Goal: Task Accomplishment & Management: Manage account settings

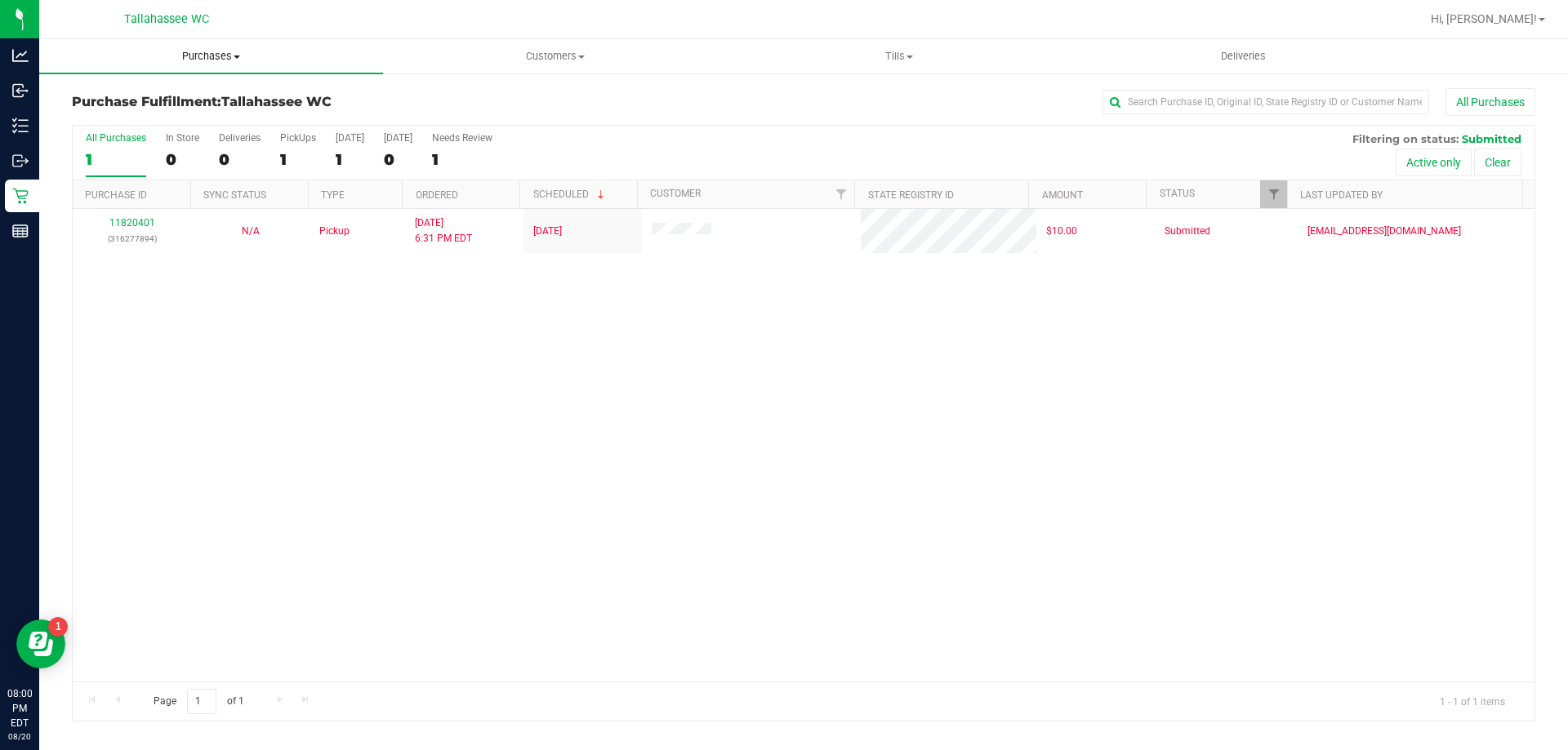
click at [189, 58] on span "Purchases" at bounding box center [211, 56] width 343 height 15
click at [213, 99] on li "Summary of purchases" at bounding box center [211, 99] width 343 height 20
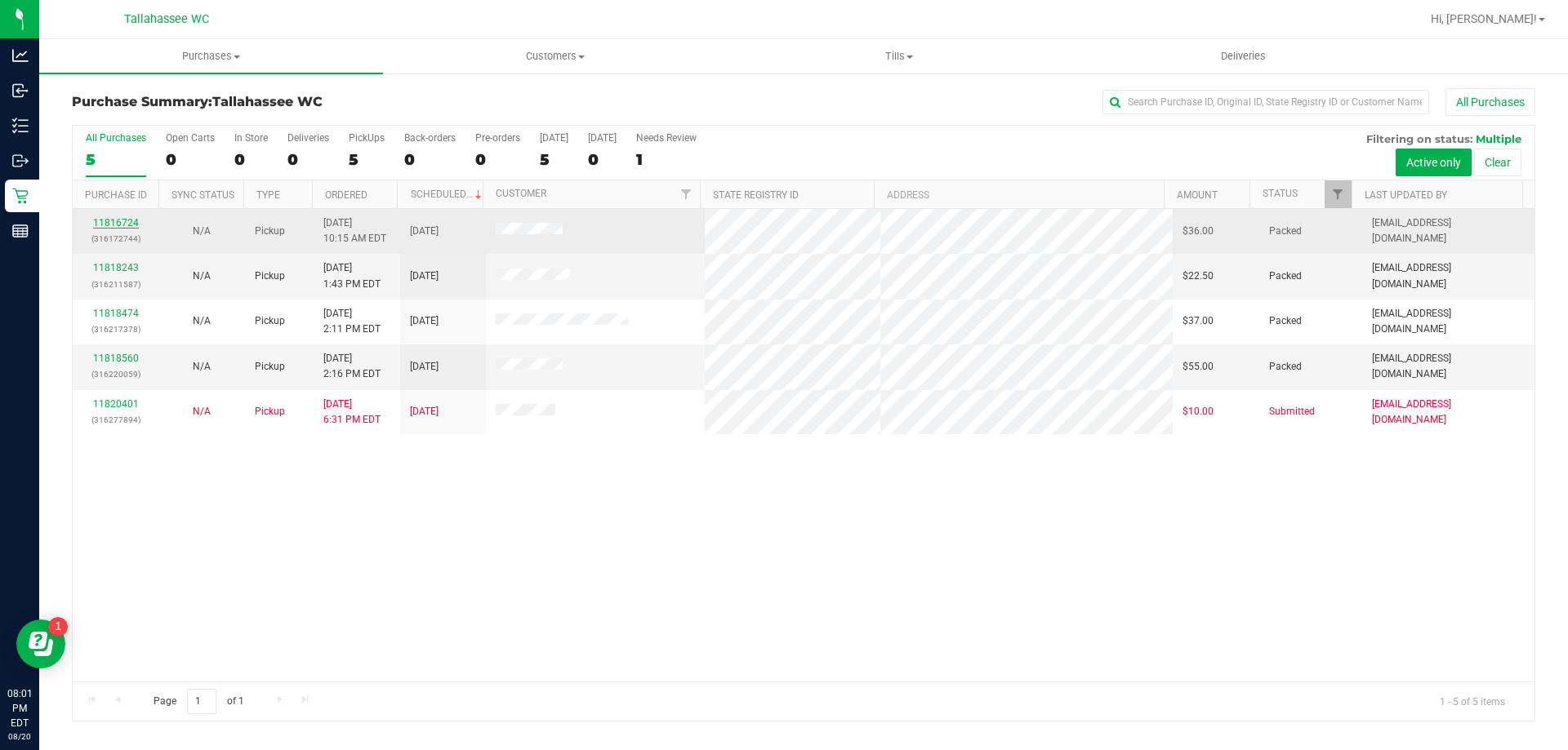
click at [132, 220] on link "11816724" at bounding box center [115, 223] width 46 height 12
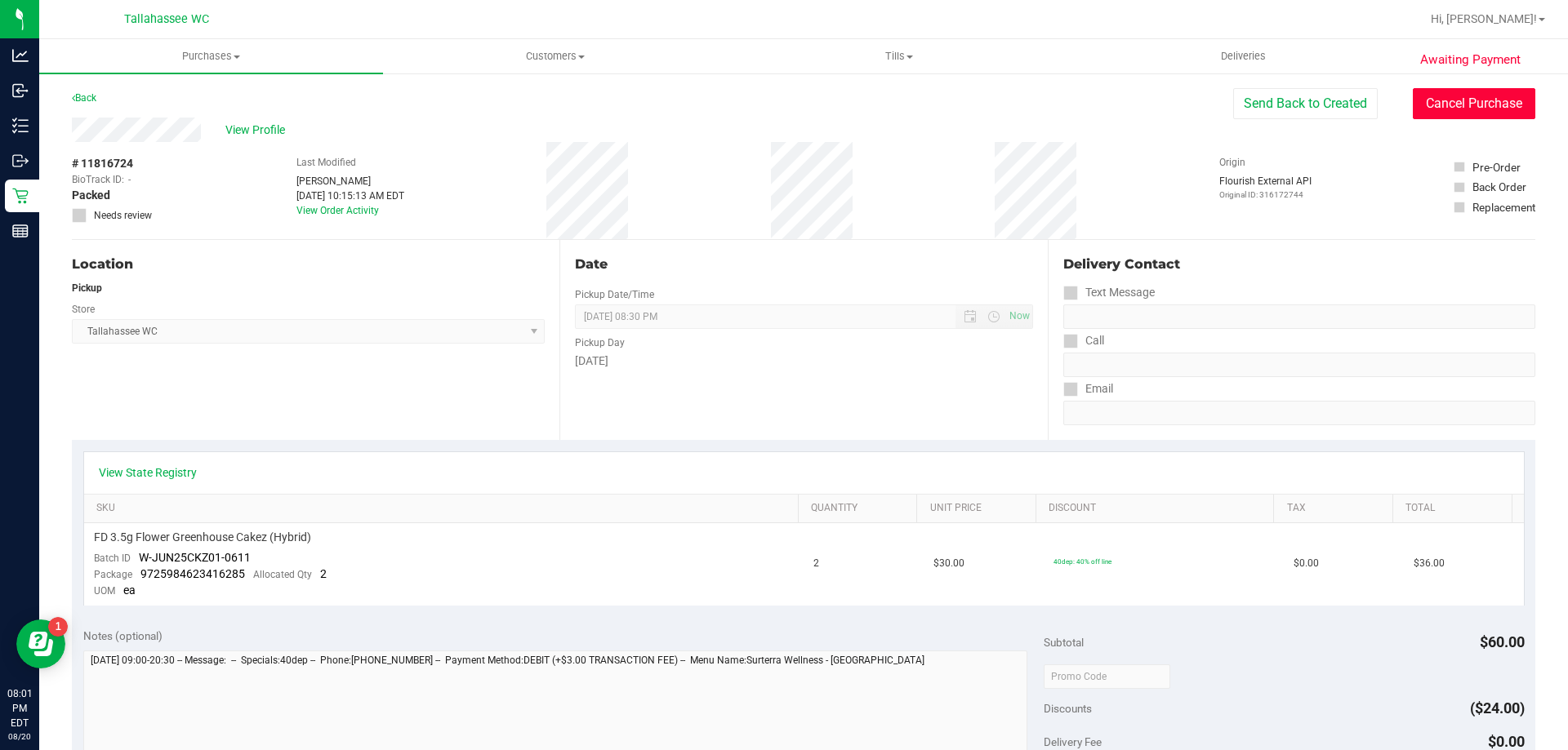
click at [1460, 102] on button "Cancel Purchase" at bounding box center [1474, 103] width 123 height 31
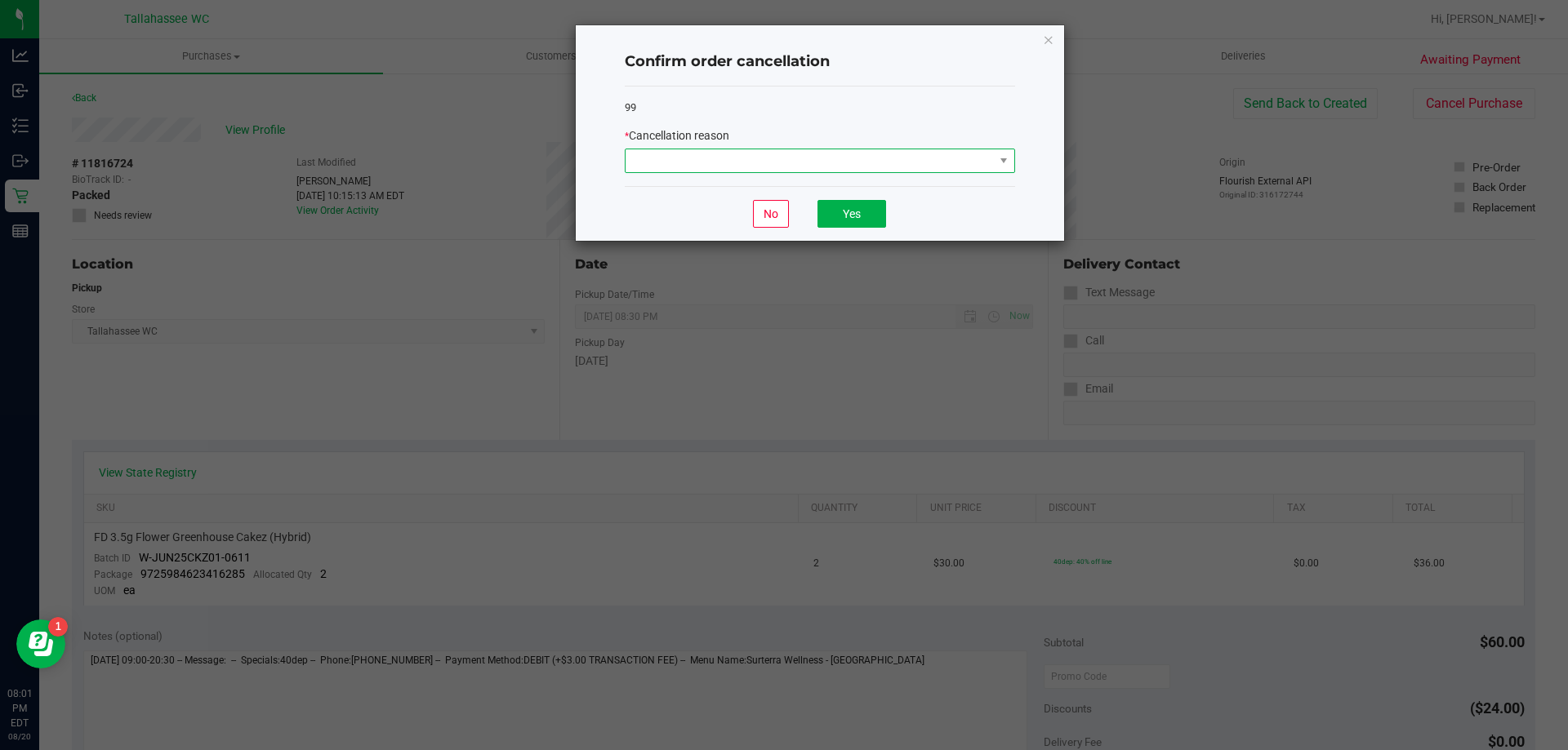
click at [993, 163] on span at bounding box center [1003, 160] width 20 height 22
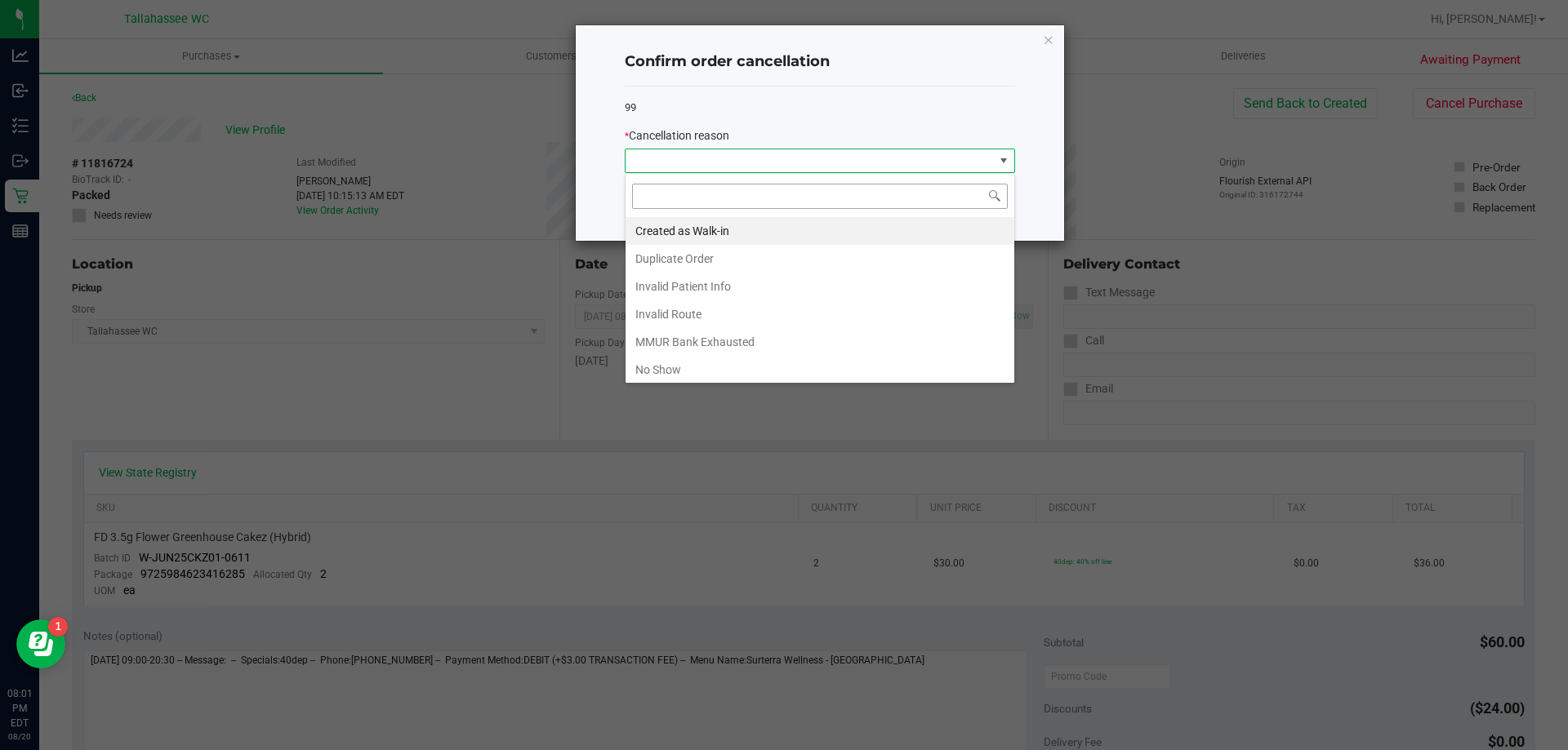
scroll to position [24, 390]
click at [769, 365] on li "No Show" at bounding box center [820, 370] width 388 height 27
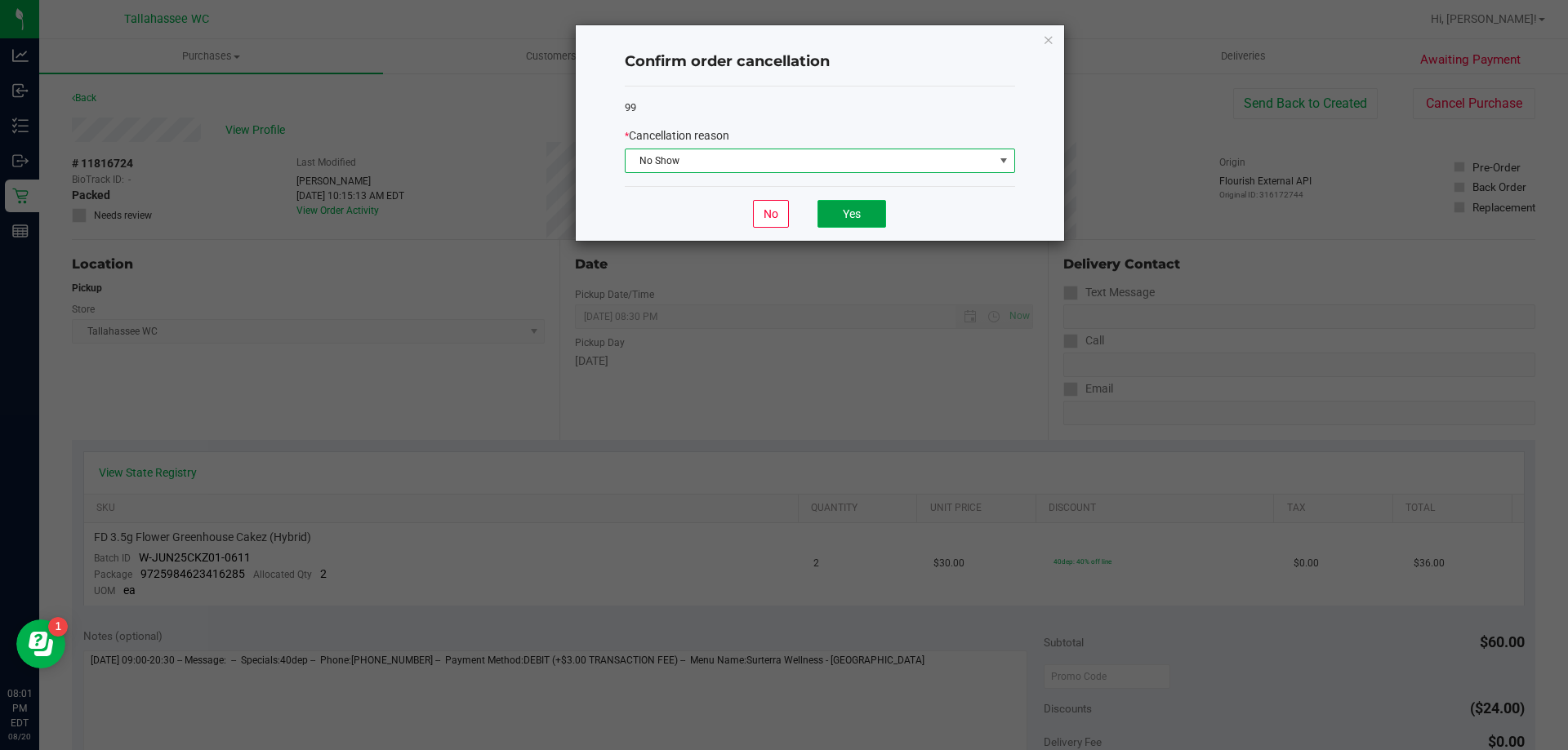
click at [833, 218] on button "Yes" at bounding box center [852, 214] width 68 height 27
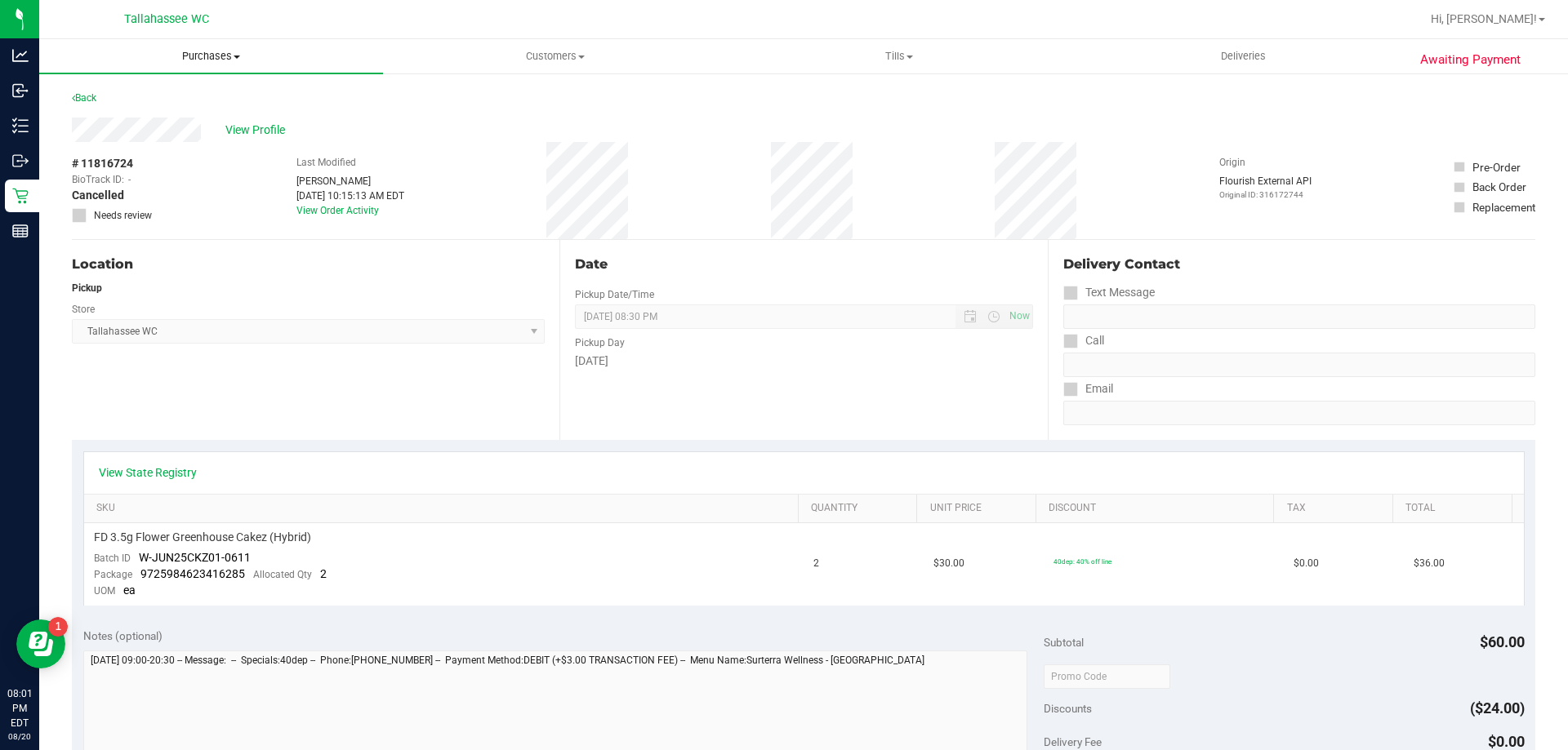
click at [213, 51] on span "Purchases" at bounding box center [211, 56] width 343 height 15
click at [214, 104] on li "Summary of purchases" at bounding box center [211, 99] width 343 height 20
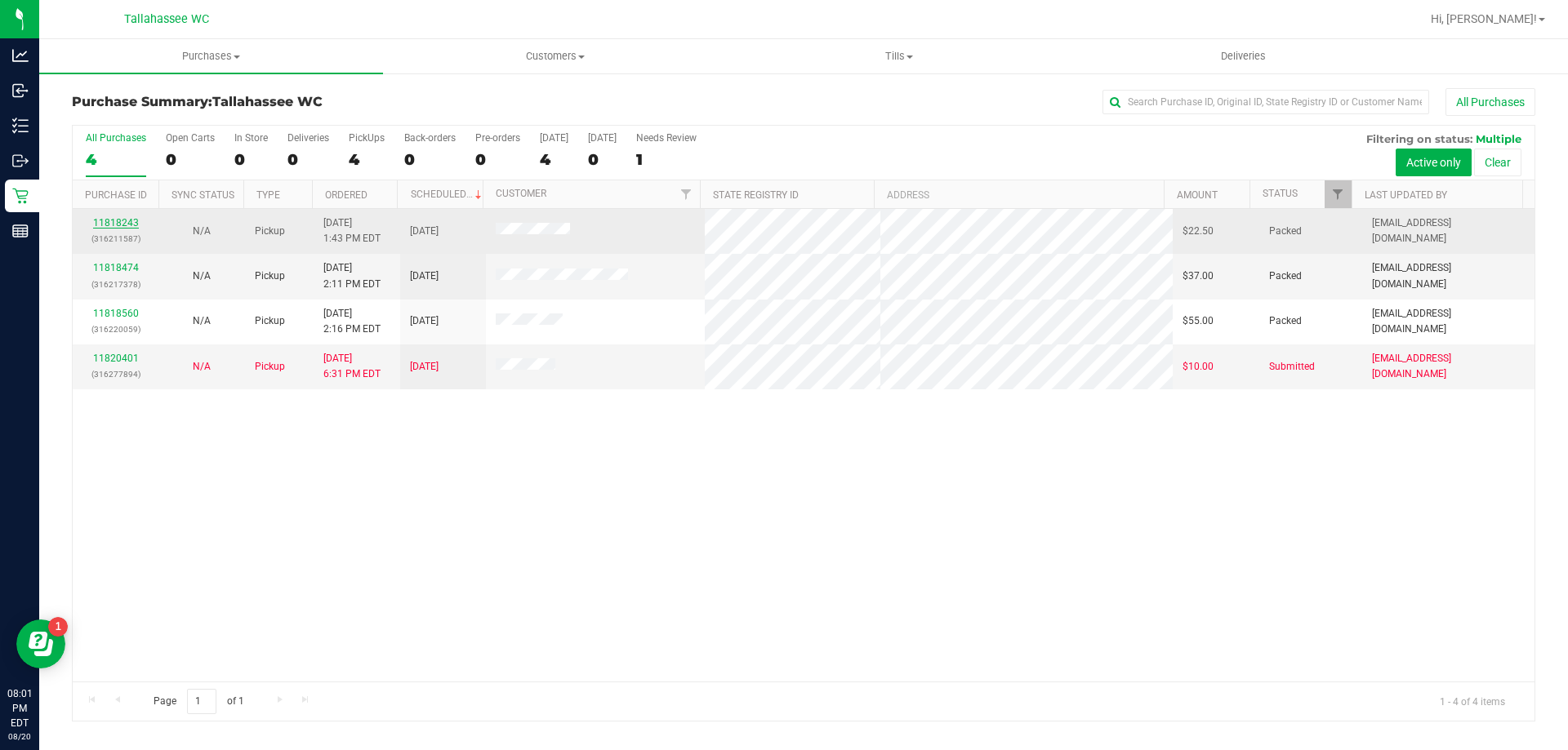
click at [107, 217] on link "11818243" at bounding box center [115, 223] width 46 height 12
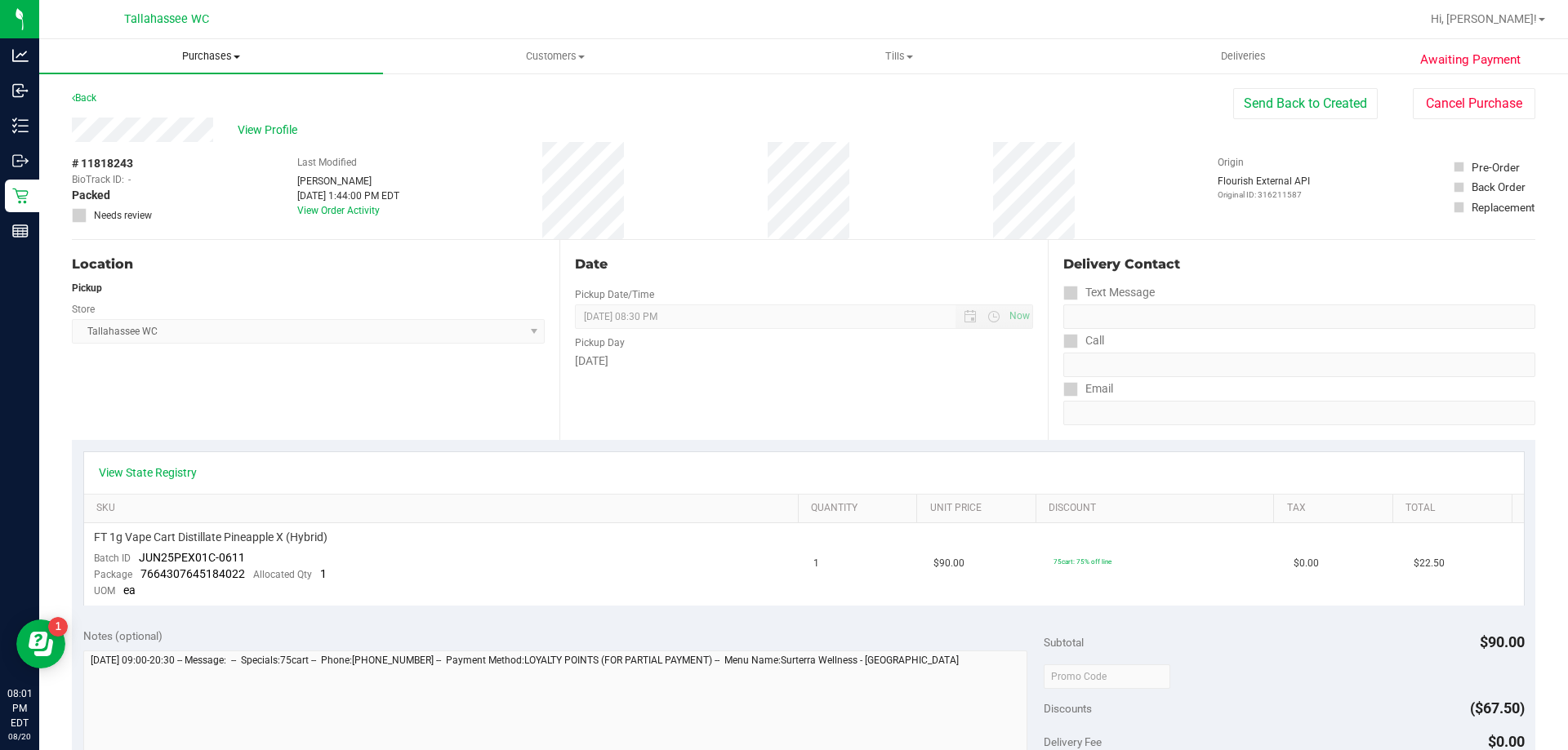
click at [220, 58] on span "Purchases" at bounding box center [211, 56] width 343 height 15
click at [1434, 108] on button "Cancel Purchase" at bounding box center [1474, 103] width 123 height 31
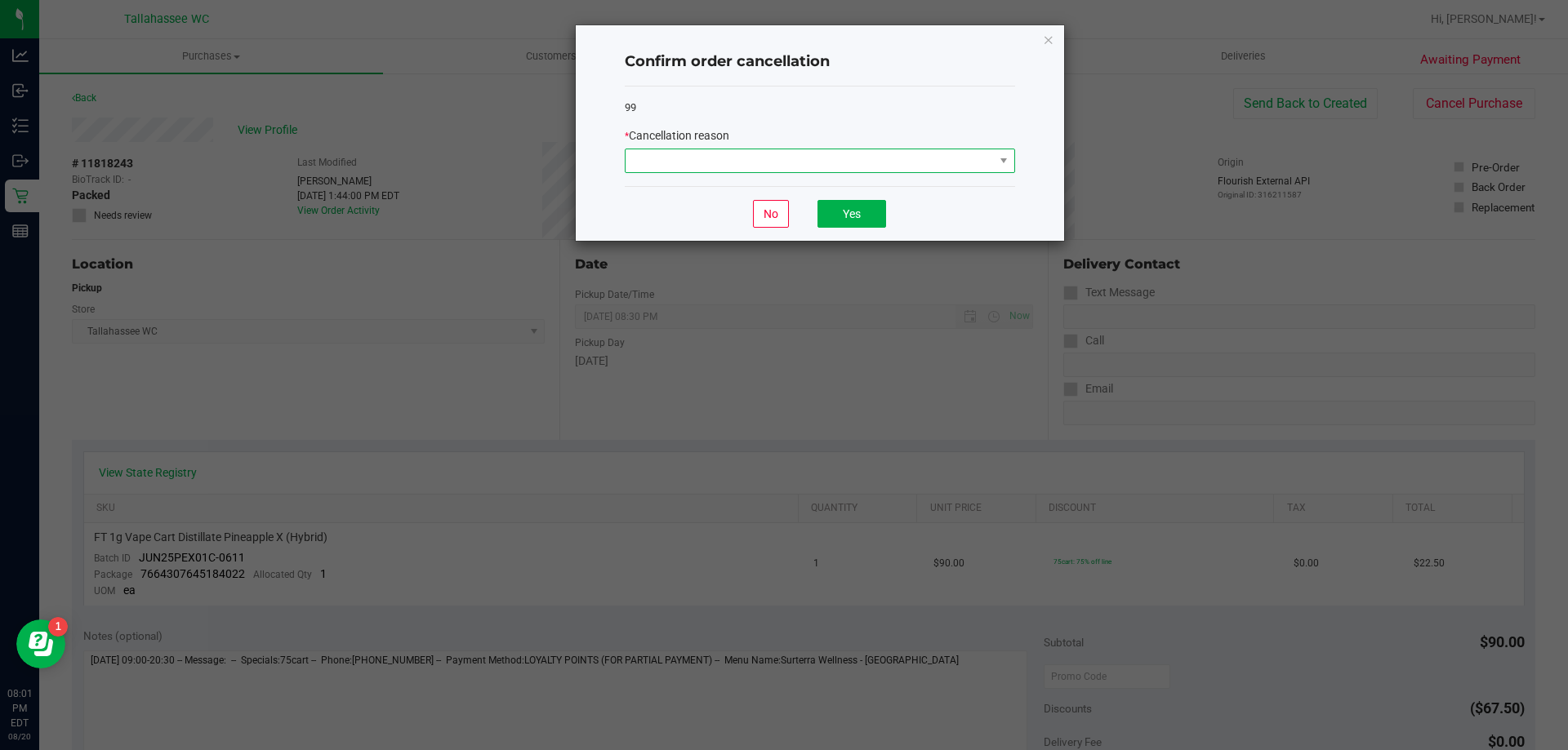
click at [969, 162] on span at bounding box center [809, 160] width 368 height 22
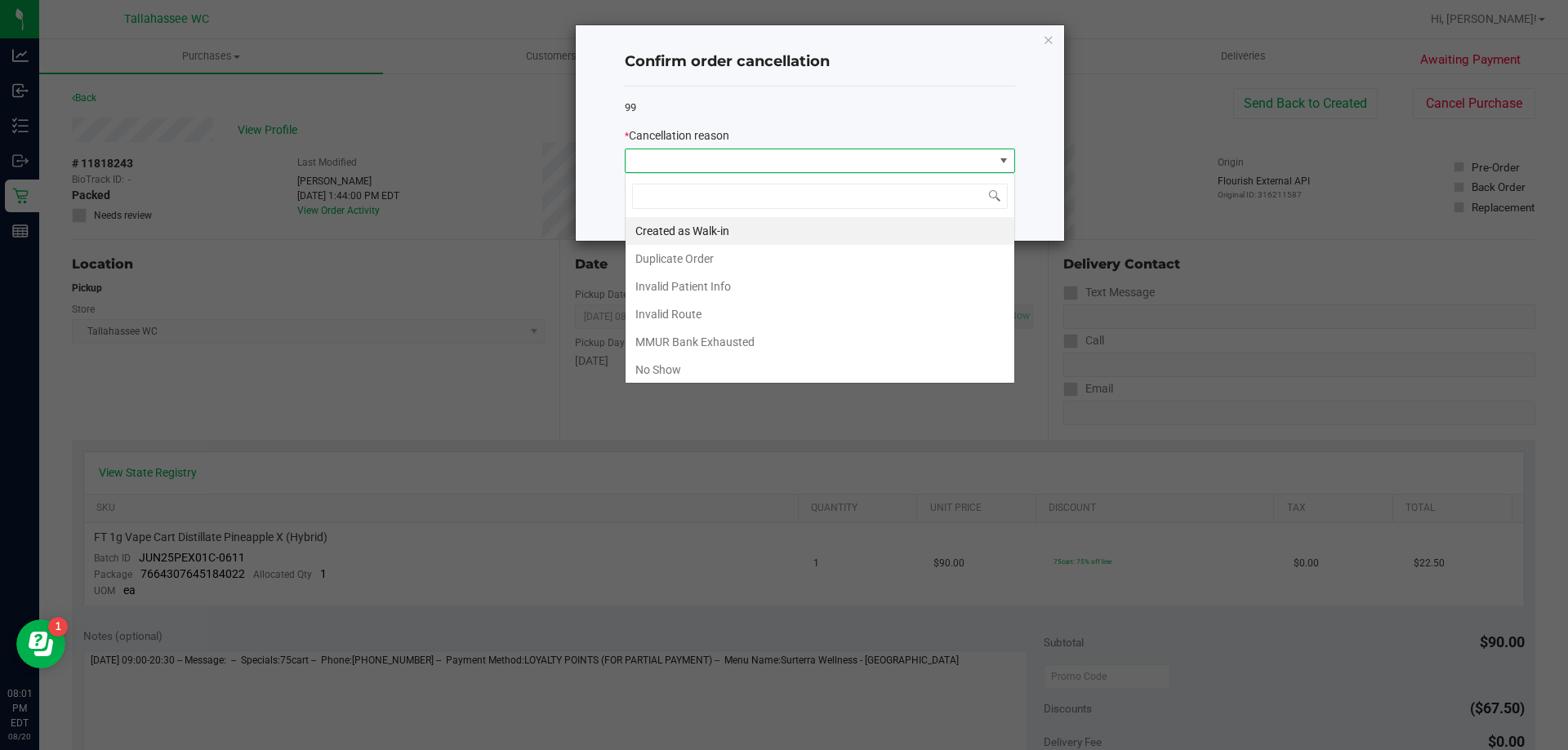
scroll to position [24, 390]
click at [824, 364] on li "No Show" at bounding box center [820, 370] width 388 height 27
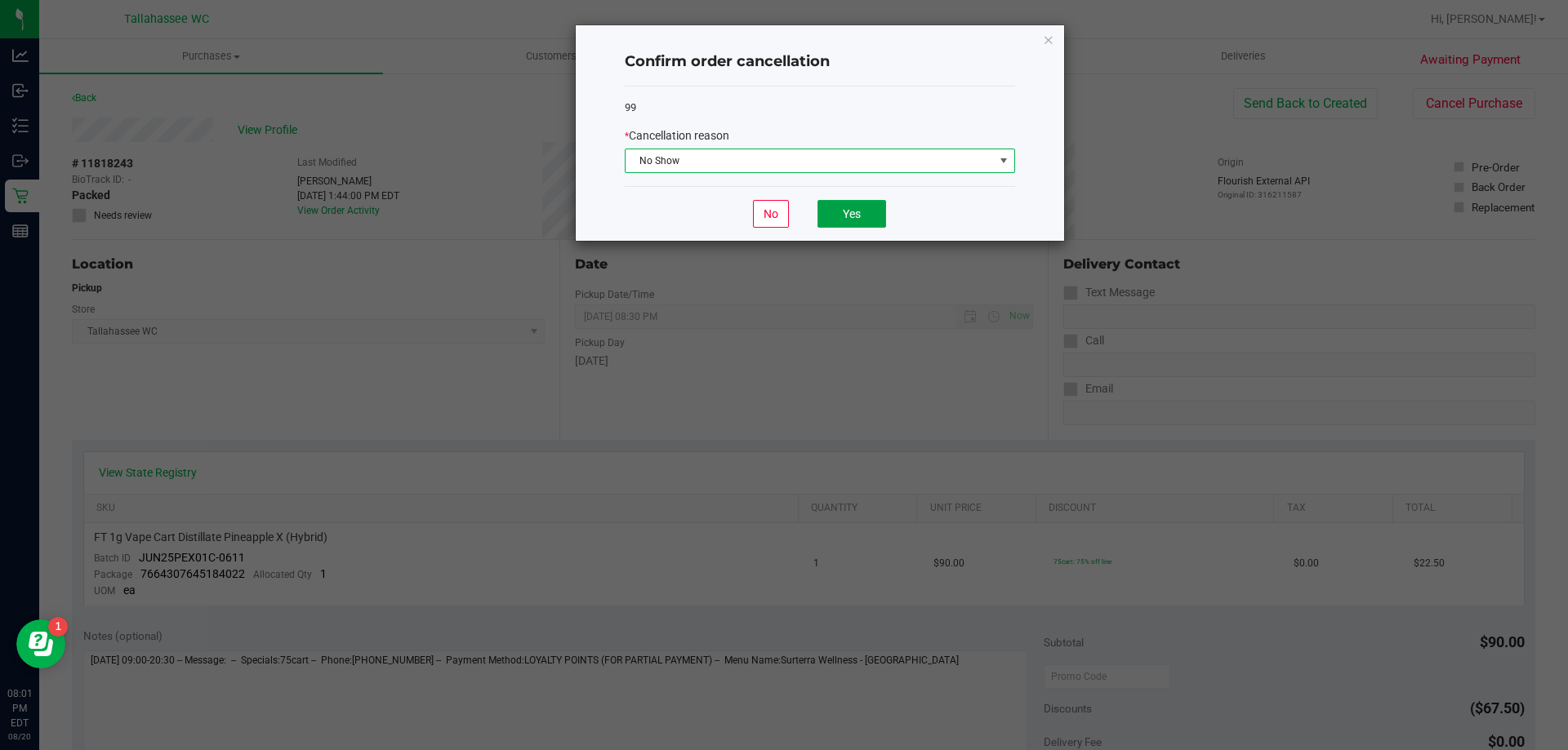
drag, startPoint x: 854, startPoint y: 217, endPoint x: 699, endPoint y: 189, distance: 157.5
click at [854, 217] on button "Yes" at bounding box center [852, 214] width 68 height 27
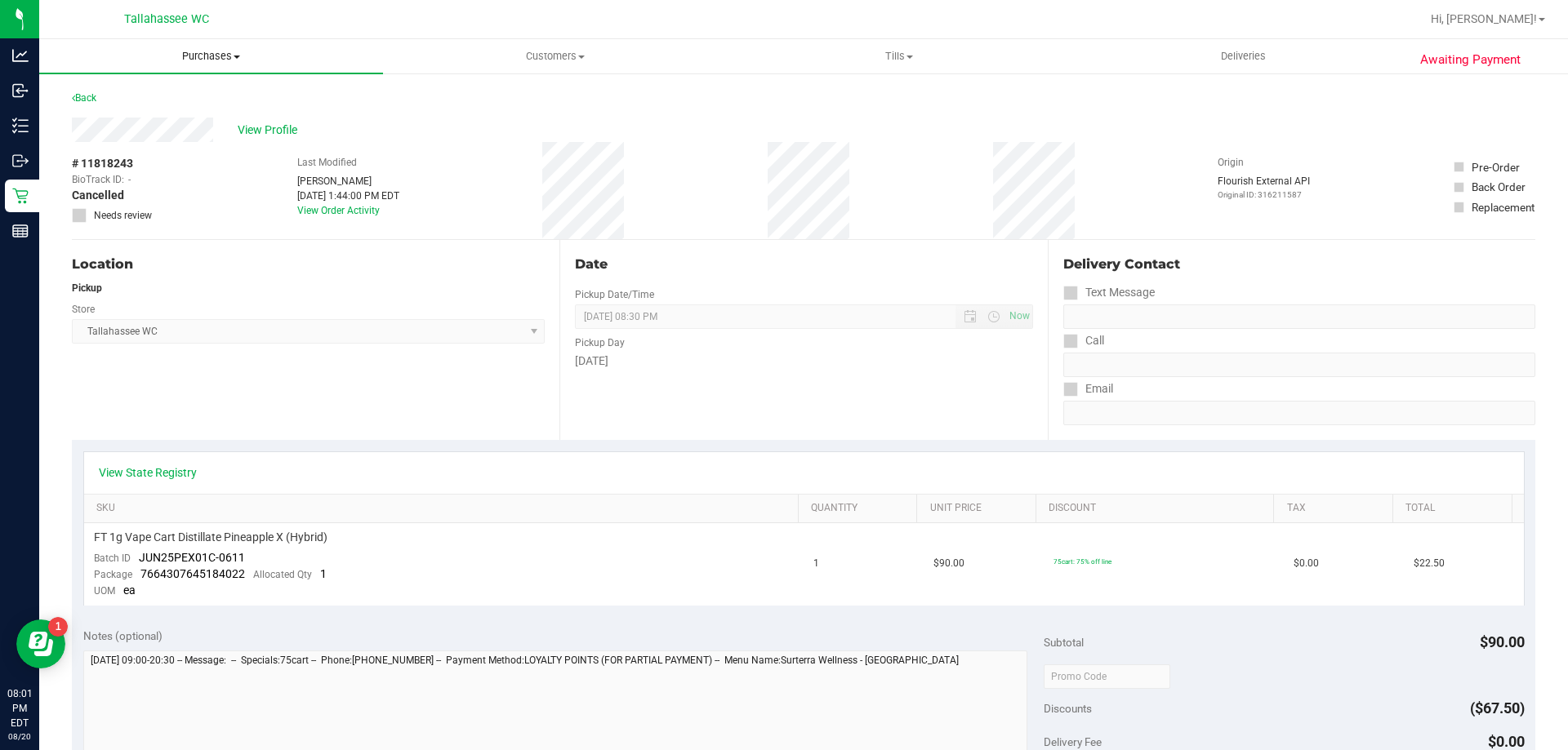
click at [227, 53] on span "Purchases" at bounding box center [211, 56] width 343 height 15
click at [226, 98] on li "Summary of purchases" at bounding box center [211, 99] width 343 height 20
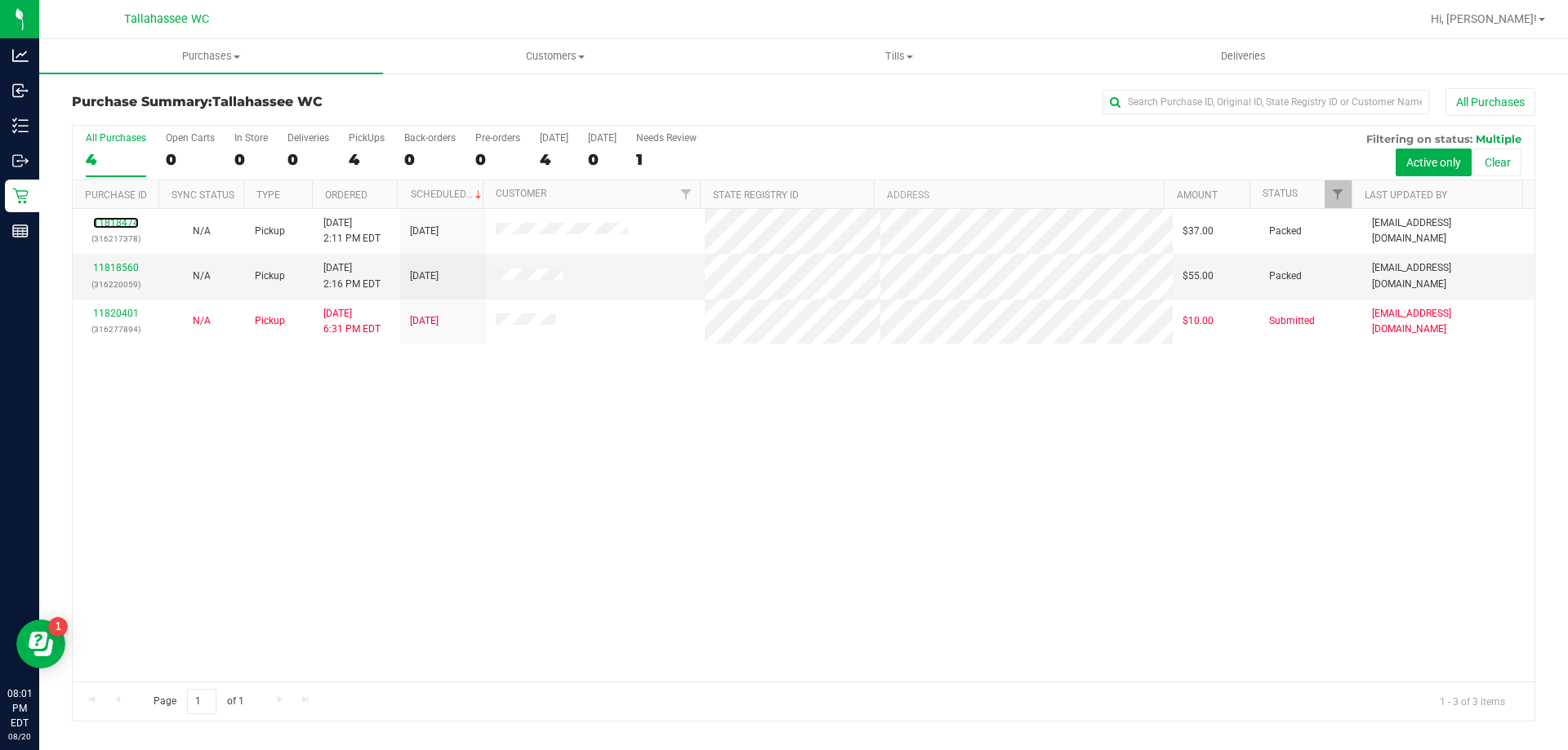
click at [123, 218] on link "11818474" at bounding box center [115, 223] width 46 height 12
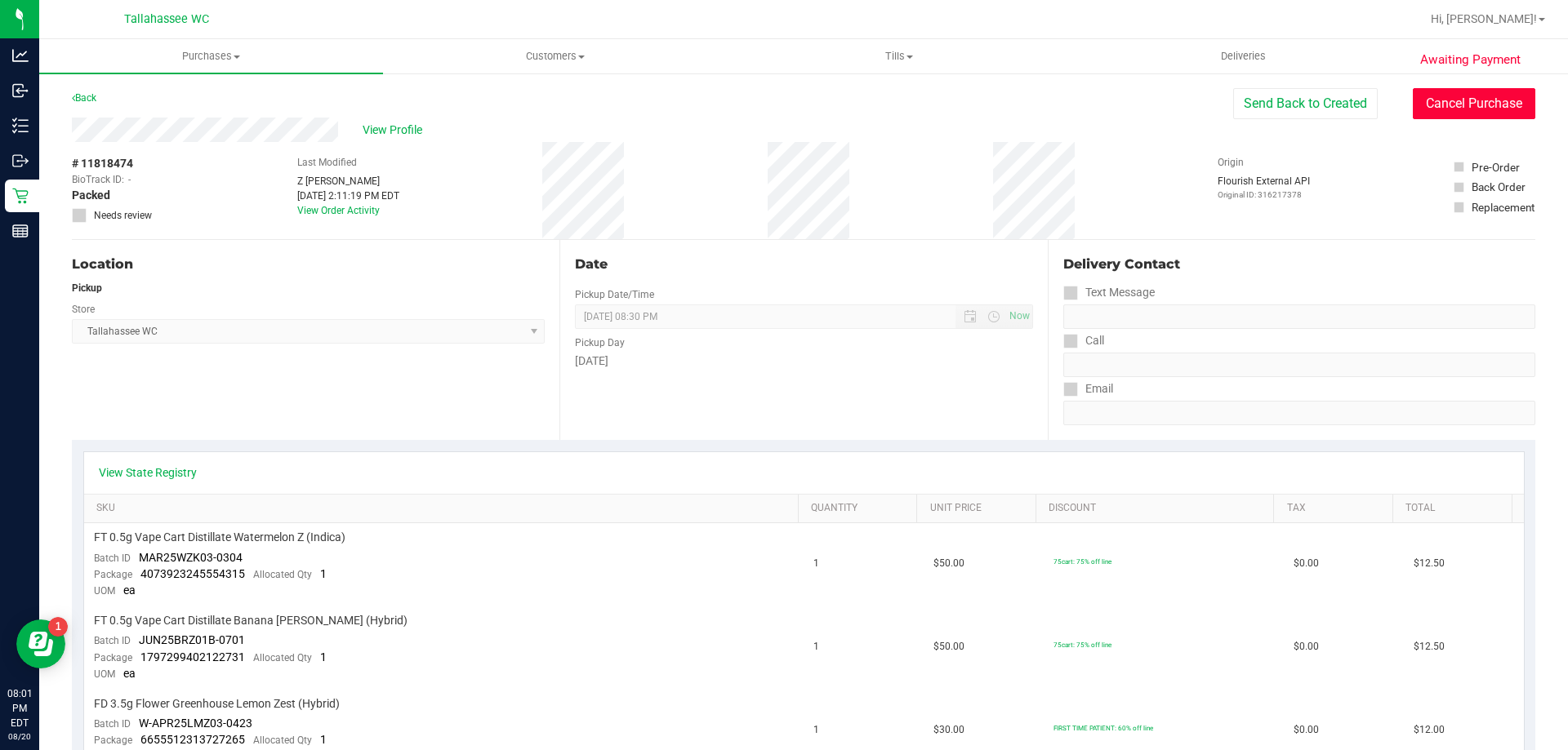
click at [1460, 102] on button "Cancel Purchase" at bounding box center [1474, 103] width 123 height 31
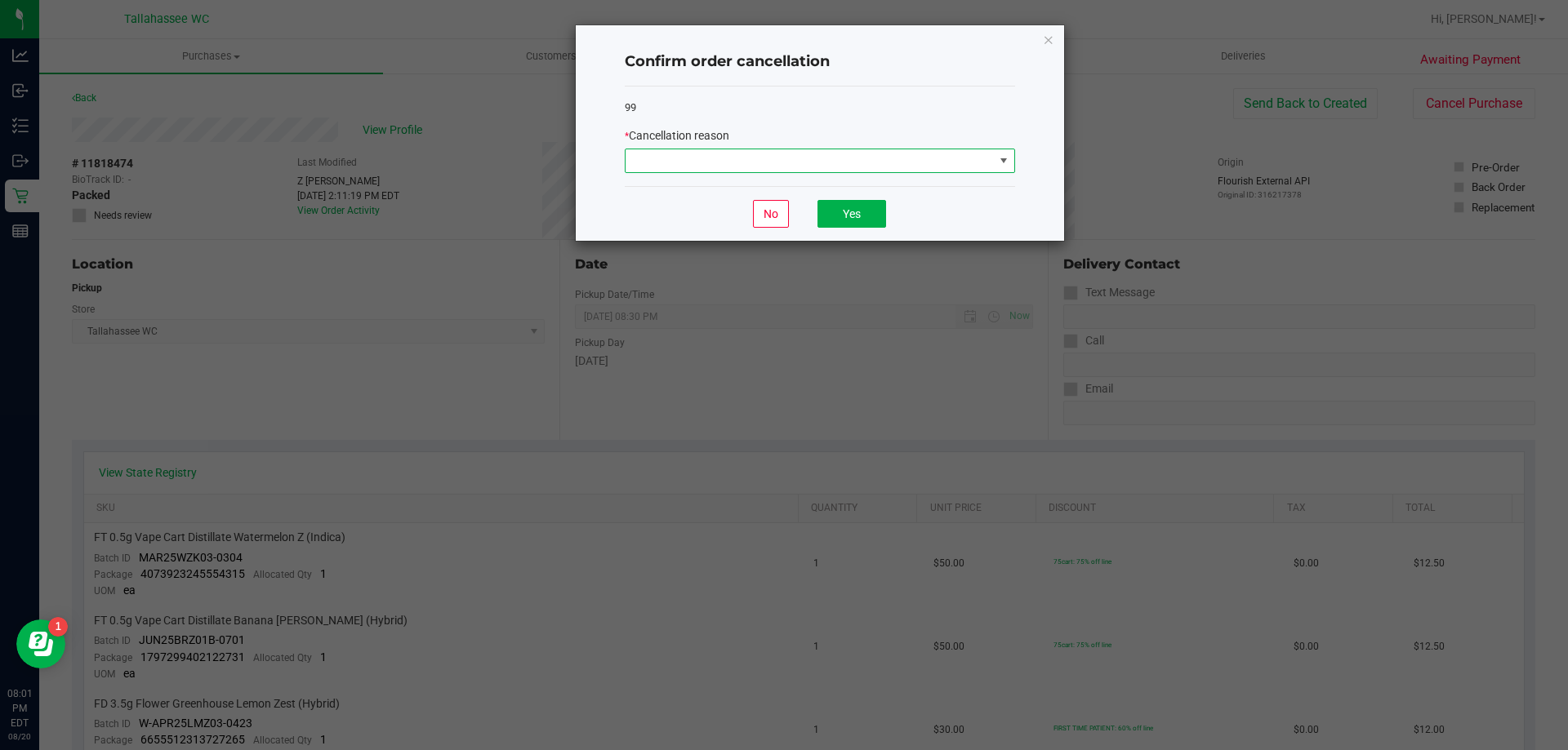
click at [969, 168] on span at bounding box center [809, 160] width 368 height 22
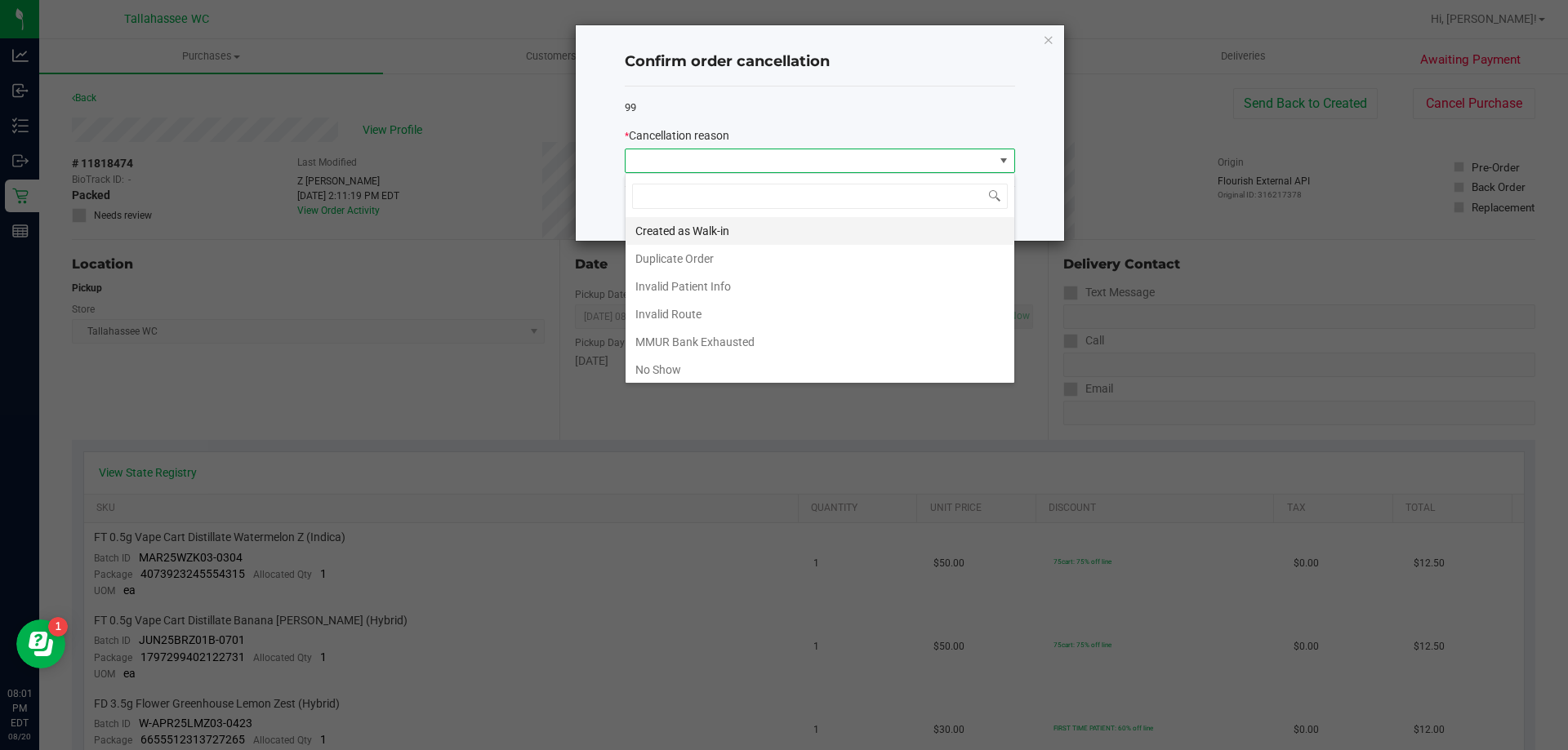
scroll to position [24, 390]
click at [785, 360] on li "No Show" at bounding box center [820, 370] width 388 height 27
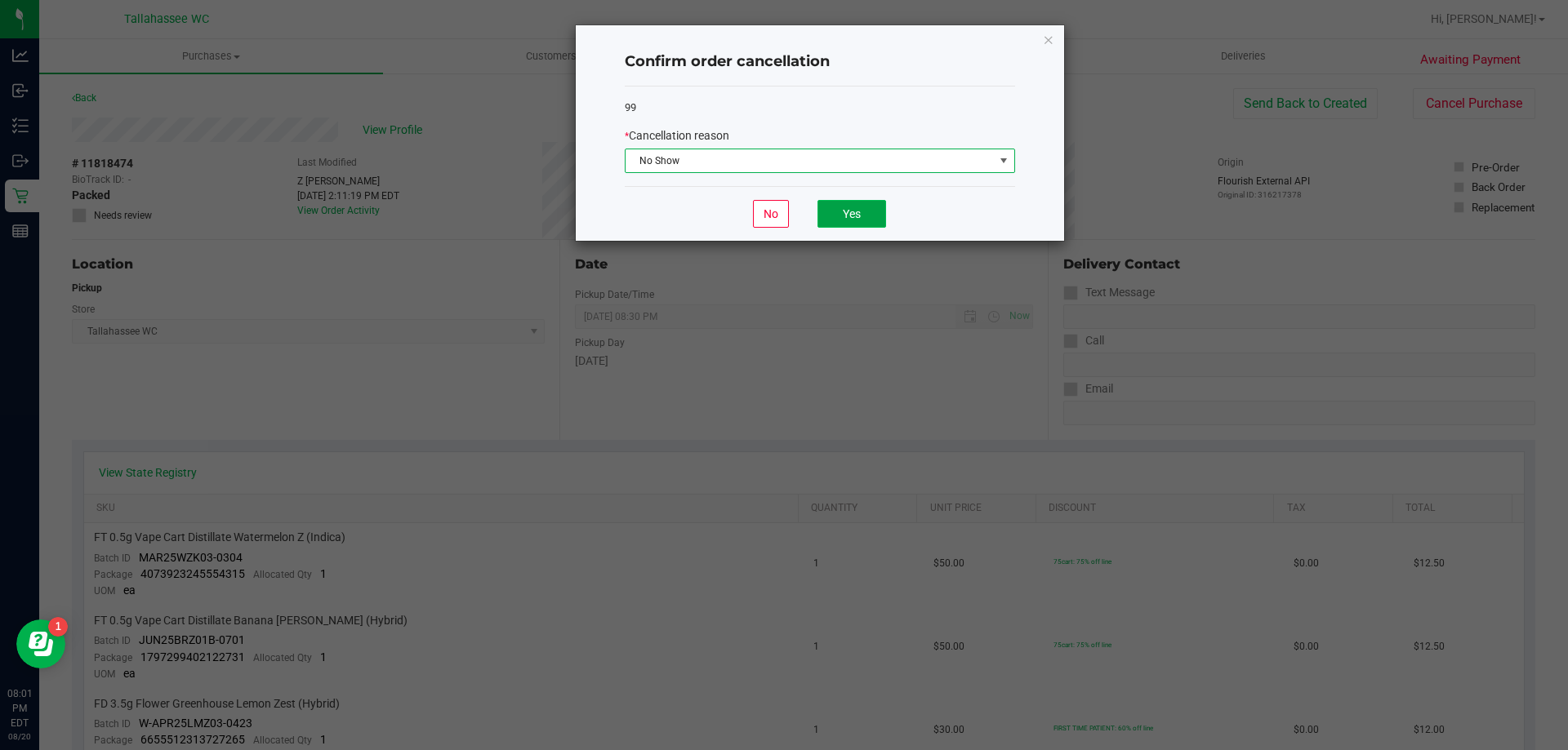
click at [847, 220] on button "Yes" at bounding box center [852, 214] width 68 height 27
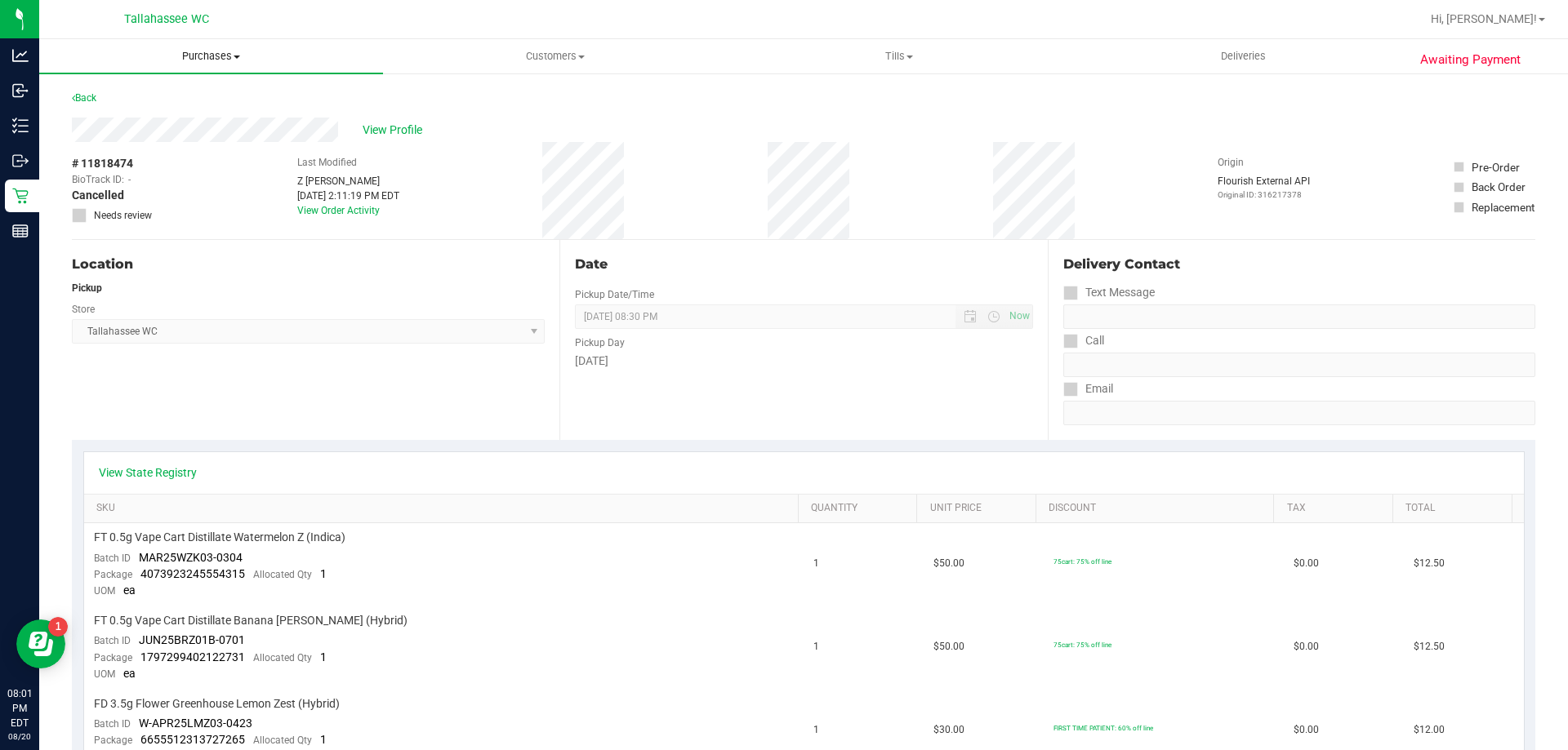
click at [187, 59] on span "Purchases" at bounding box center [211, 56] width 343 height 15
click at [168, 92] on span "Summary of purchases" at bounding box center [123, 99] width 168 height 14
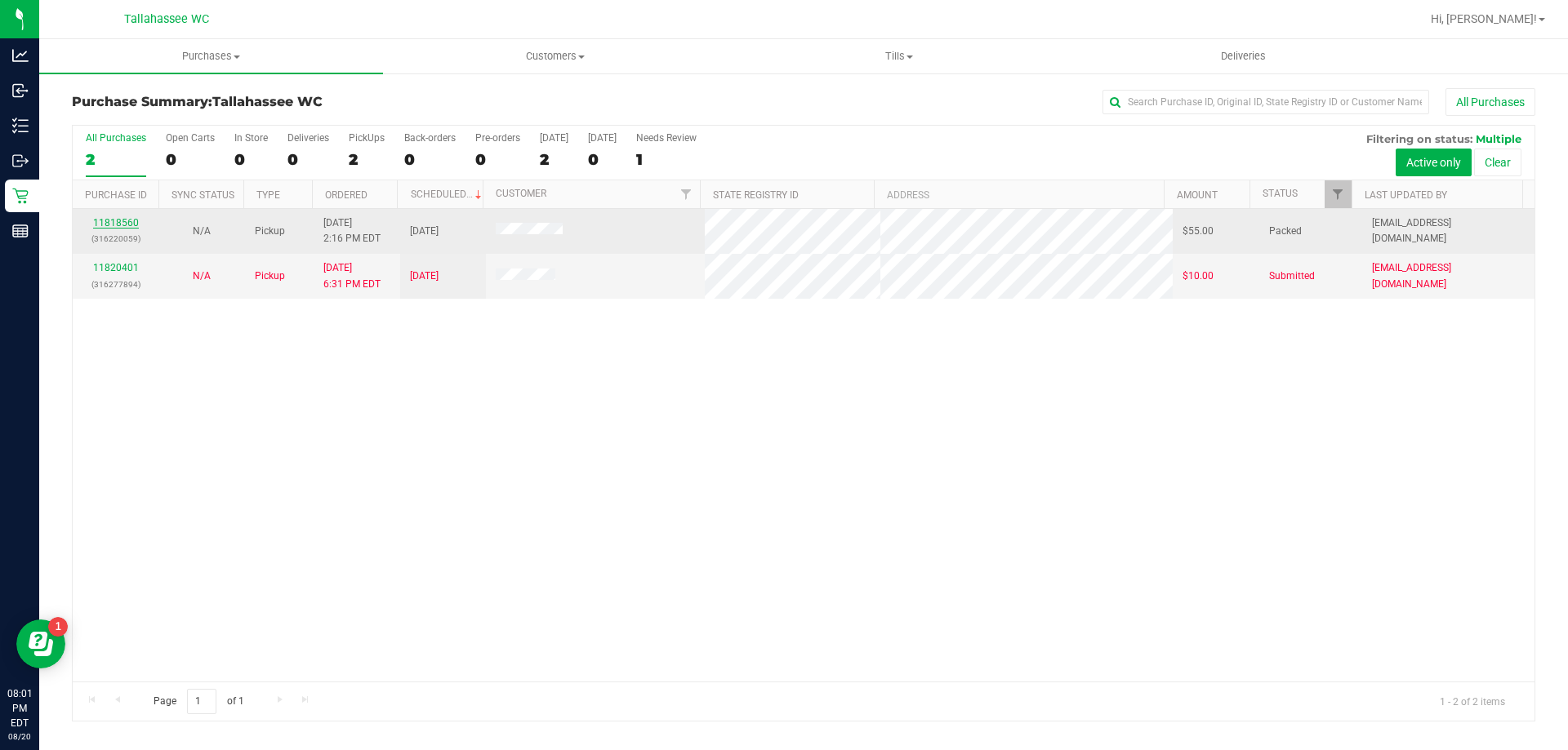
click at [119, 222] on link "11818560" at bounding box center [115, 223] width 46 height 12
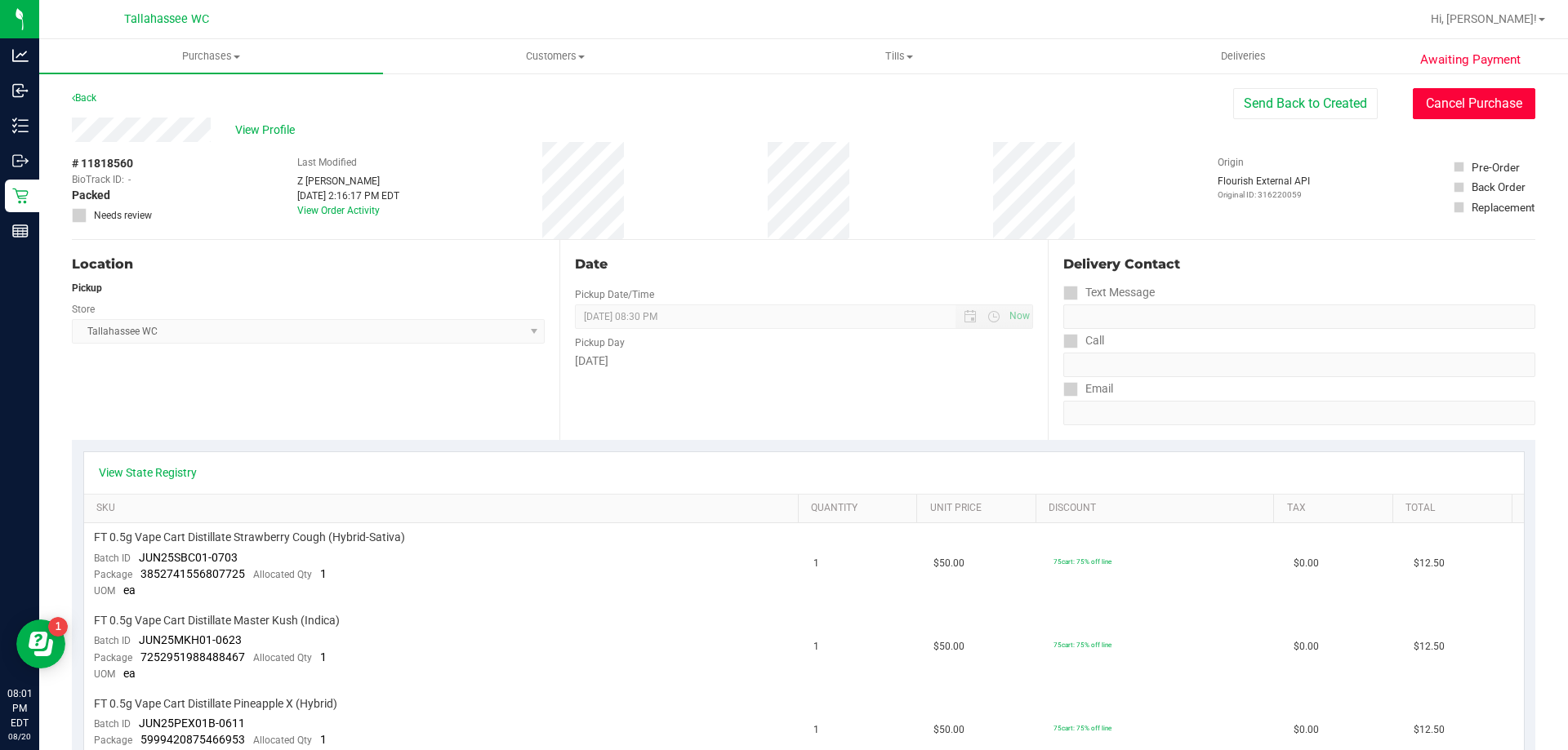
click at [1474, 102] on button "Cancel Purchase" at bounding box center [1474, 103] width 123 height 31
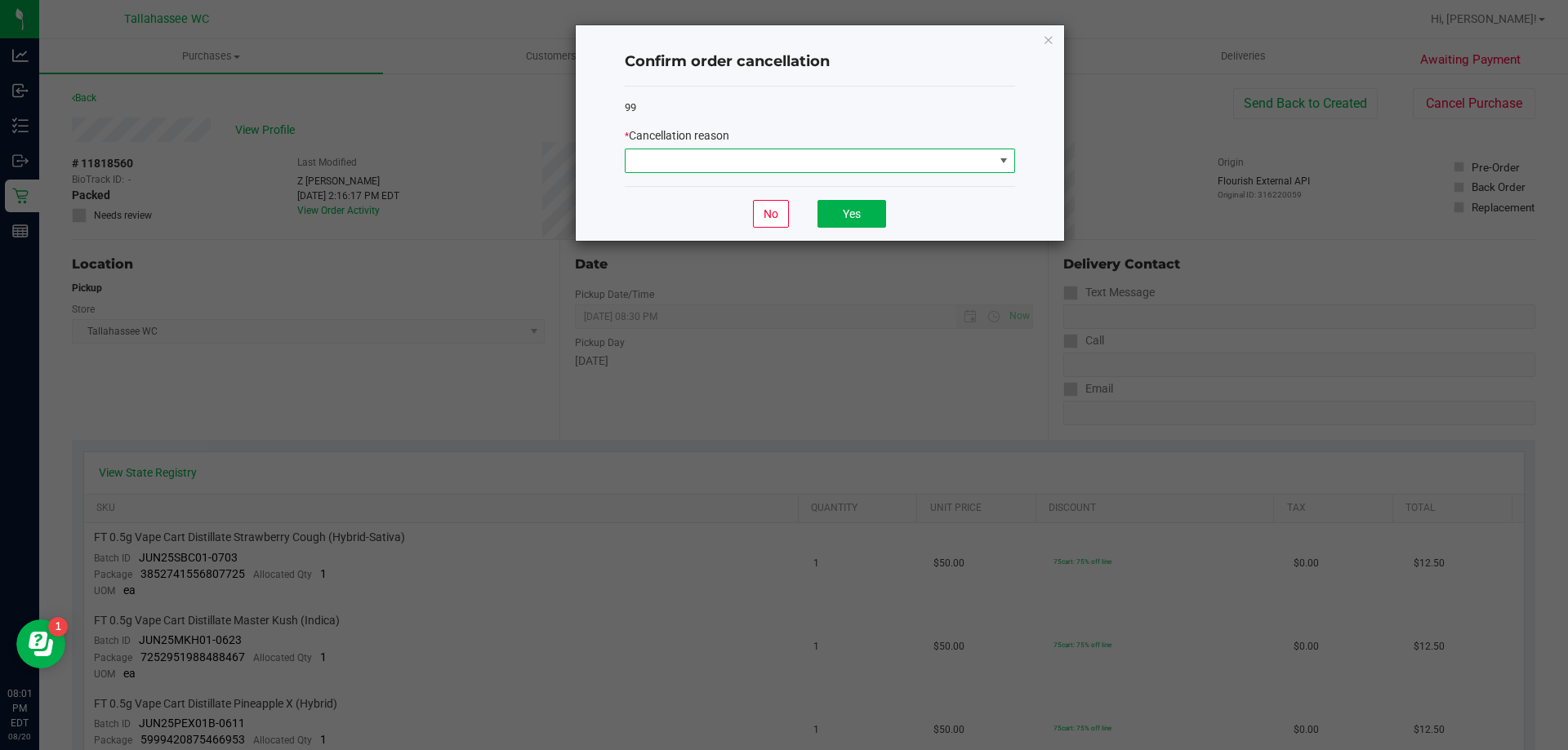
click at [977, 160] on span at bounding box center [809, 160] width 368 height 22
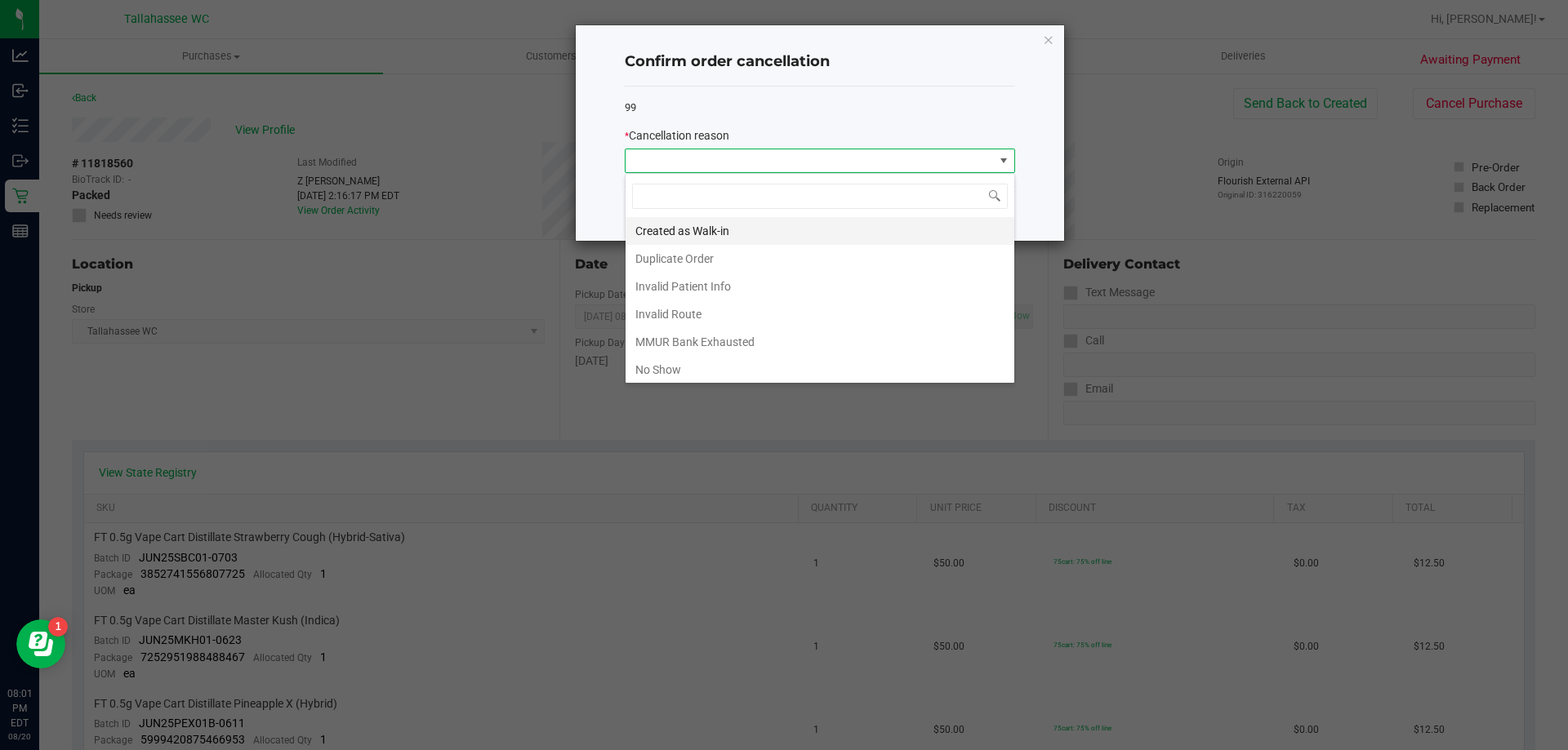
scroll to position [24, 390]
click at [824, 358] on li "No Show" at bounding box center [820, 370] width 388 height 27
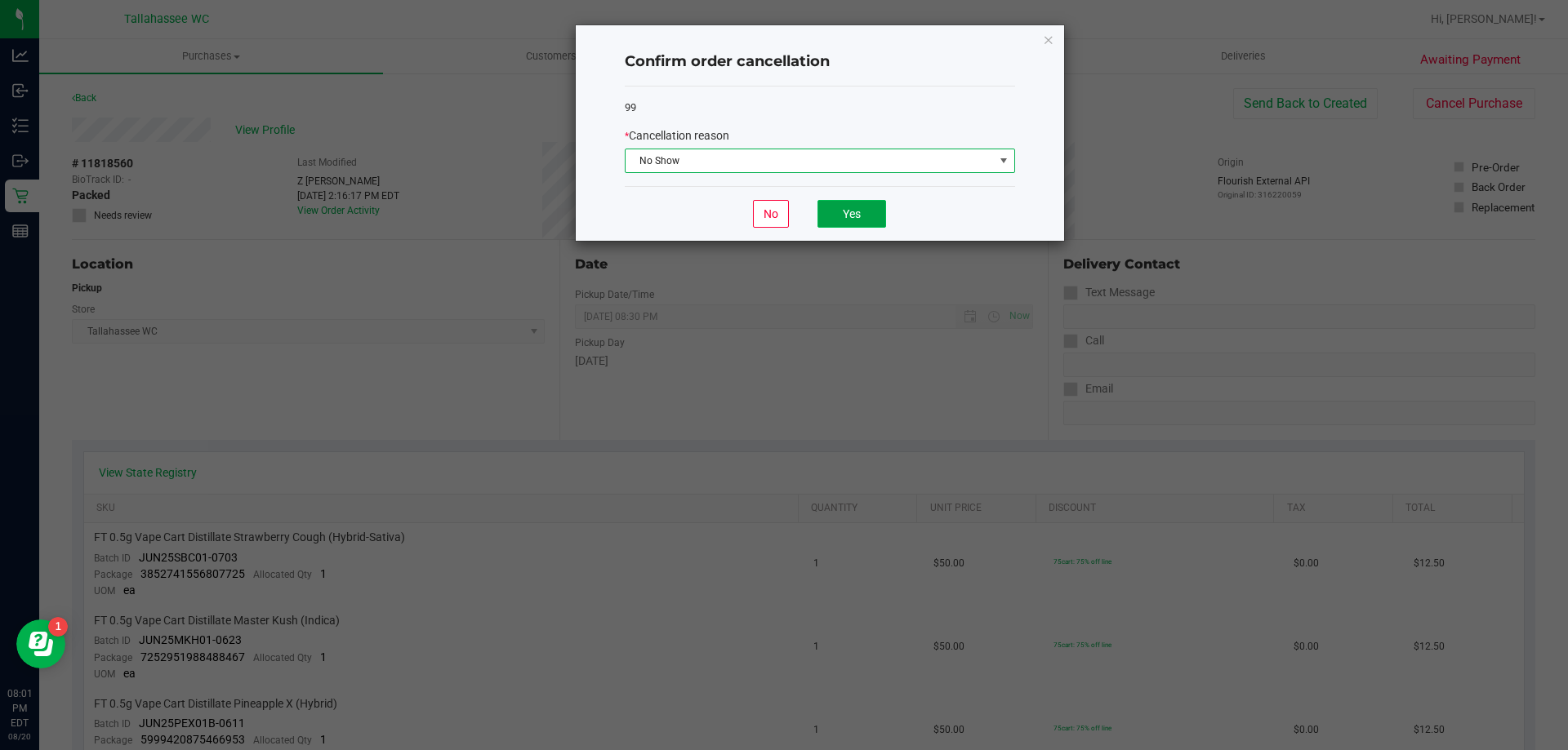
click at [843, 216] on button "Yes" at bounding box center [852, 214] width 68 height 27
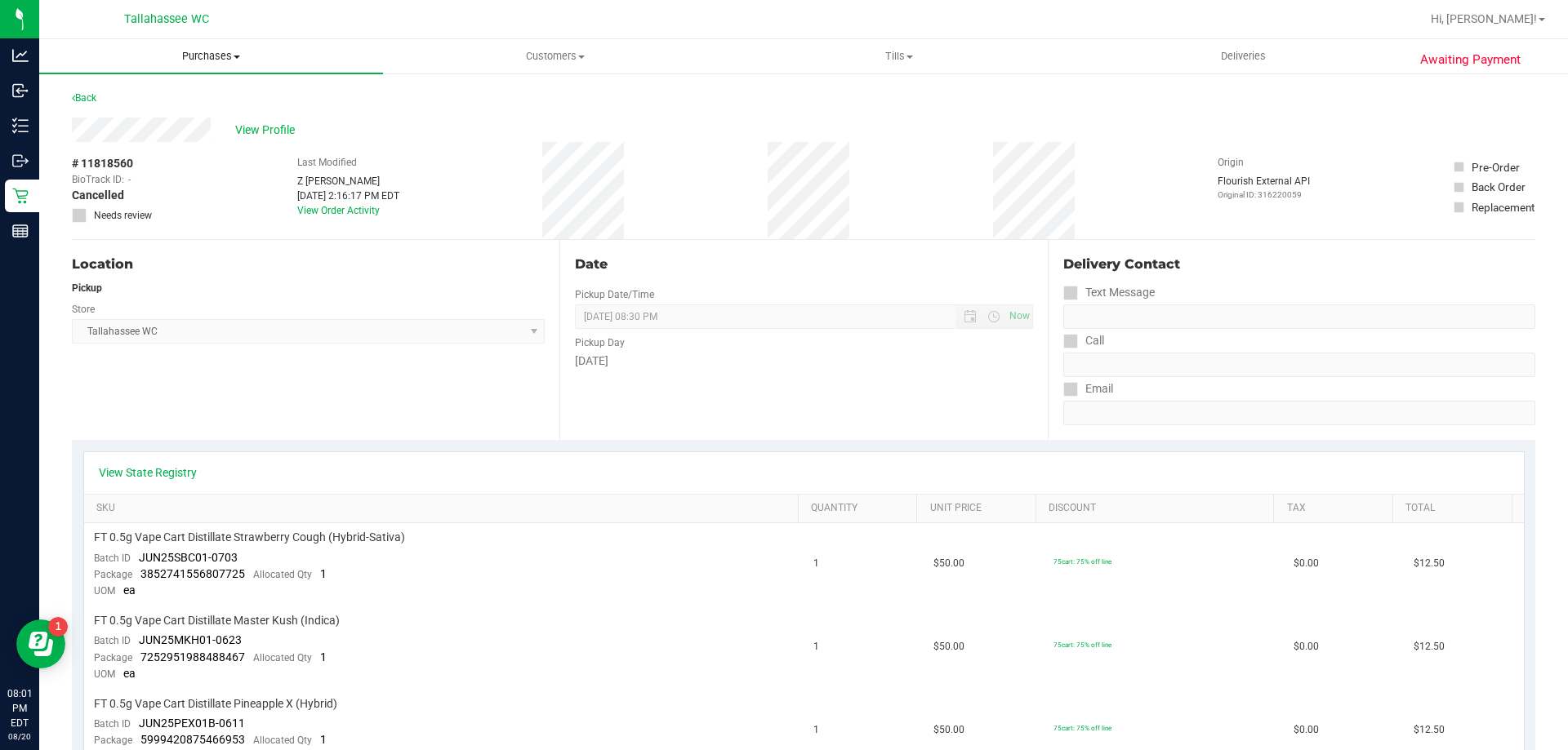
click at [216, 56] on span "Purchases" at bounding box center [211, 56] width 343 height 15
click at [212, 97] on li "Summary of purchases" at bounding box center [211, 99] width 343 height 20
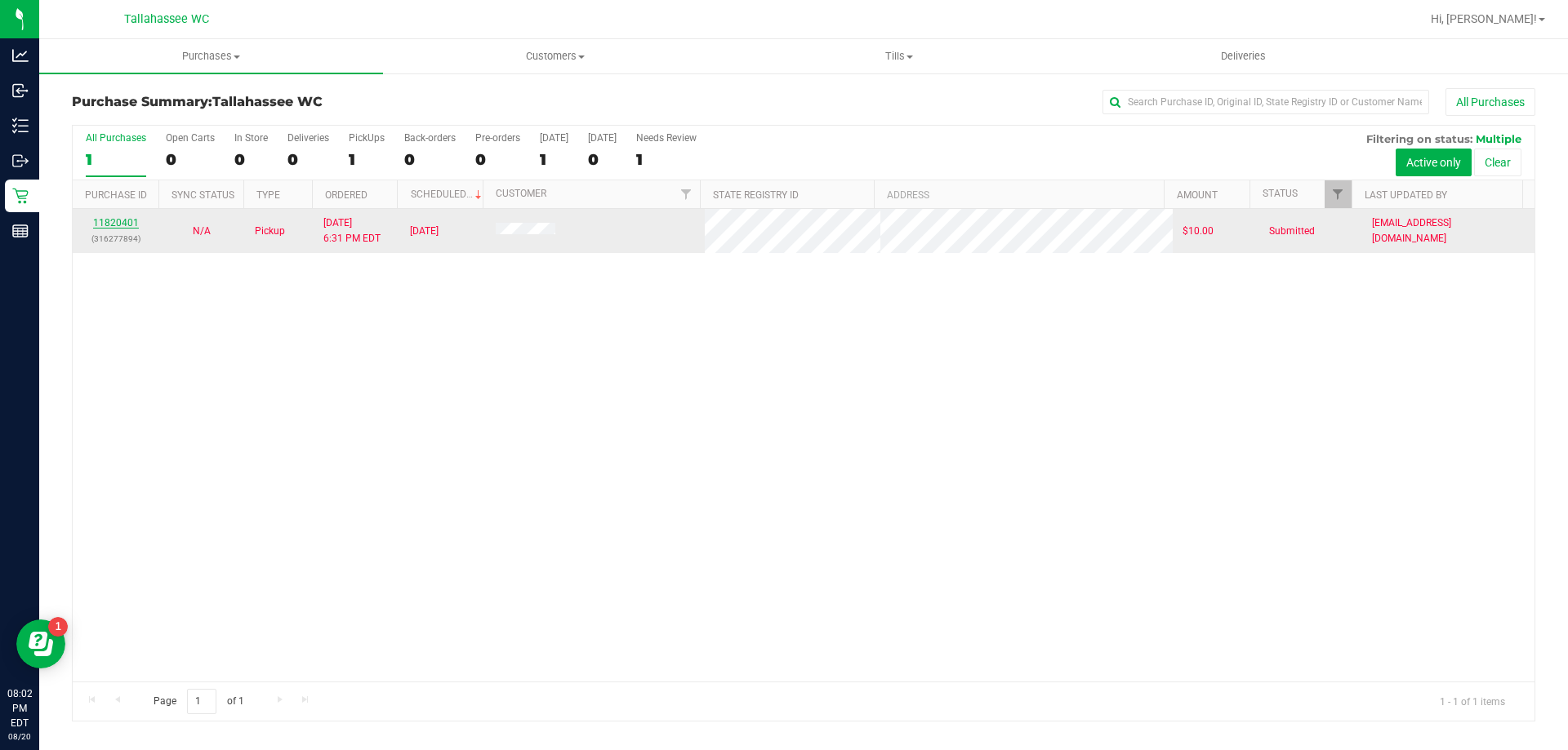
click at [135, 222] on link "11820401" at bounding box center [115, 223] width 46 height 12
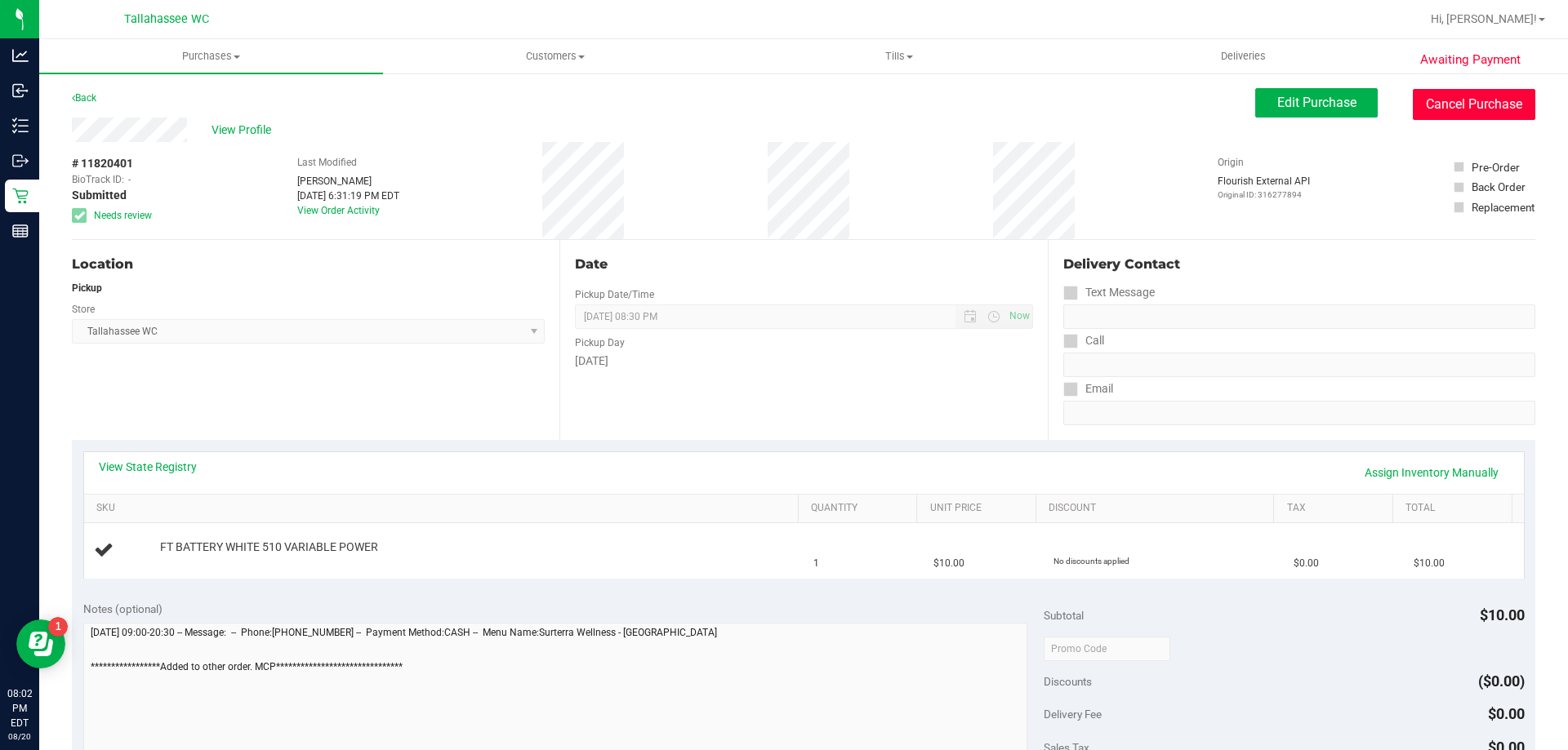
click at [1459, 111] on button "Cancel Purchase" at bounding box center [1474, 104] width 123 height 31
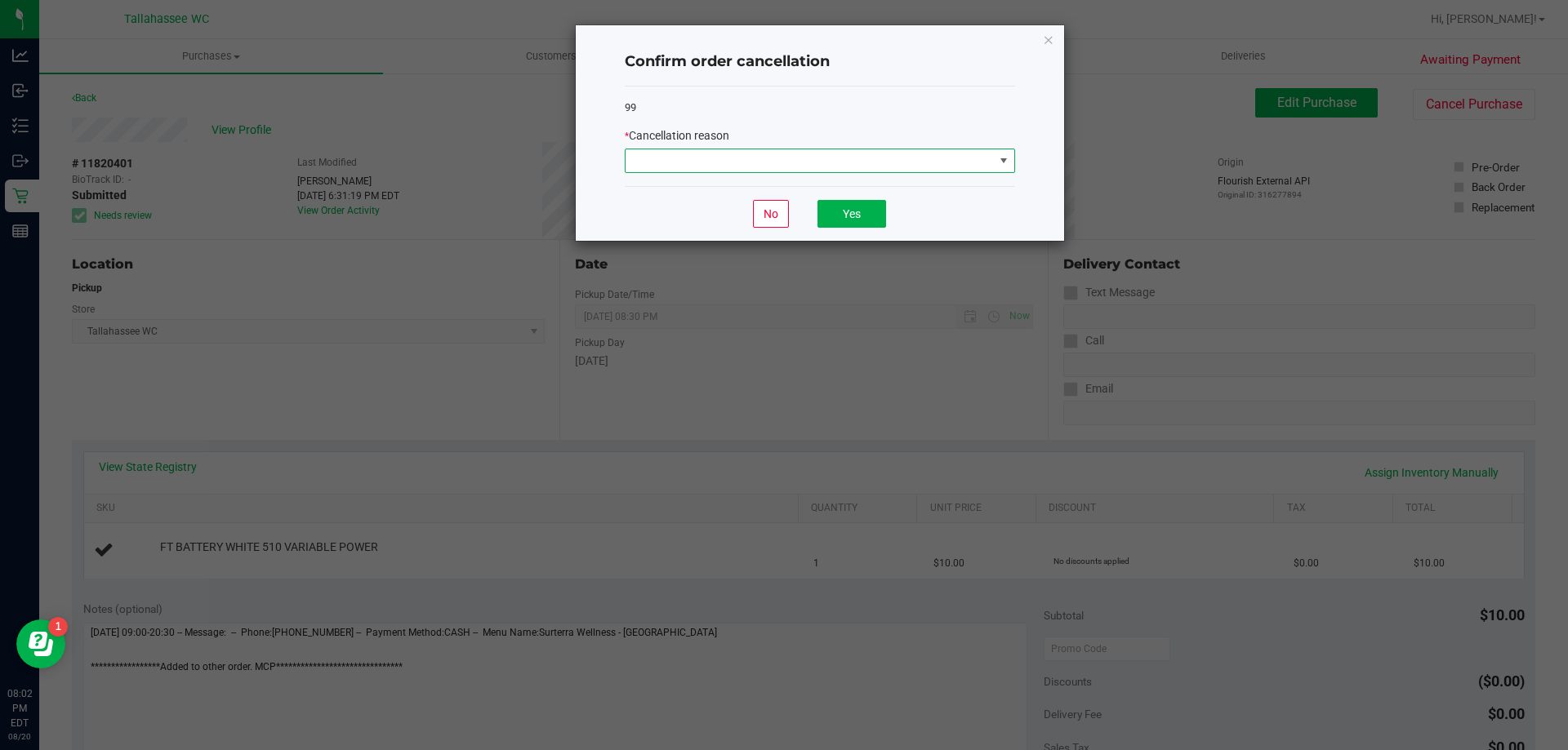
click at [985, 165] on span at bounding box center [809, 160] width 368 height 22
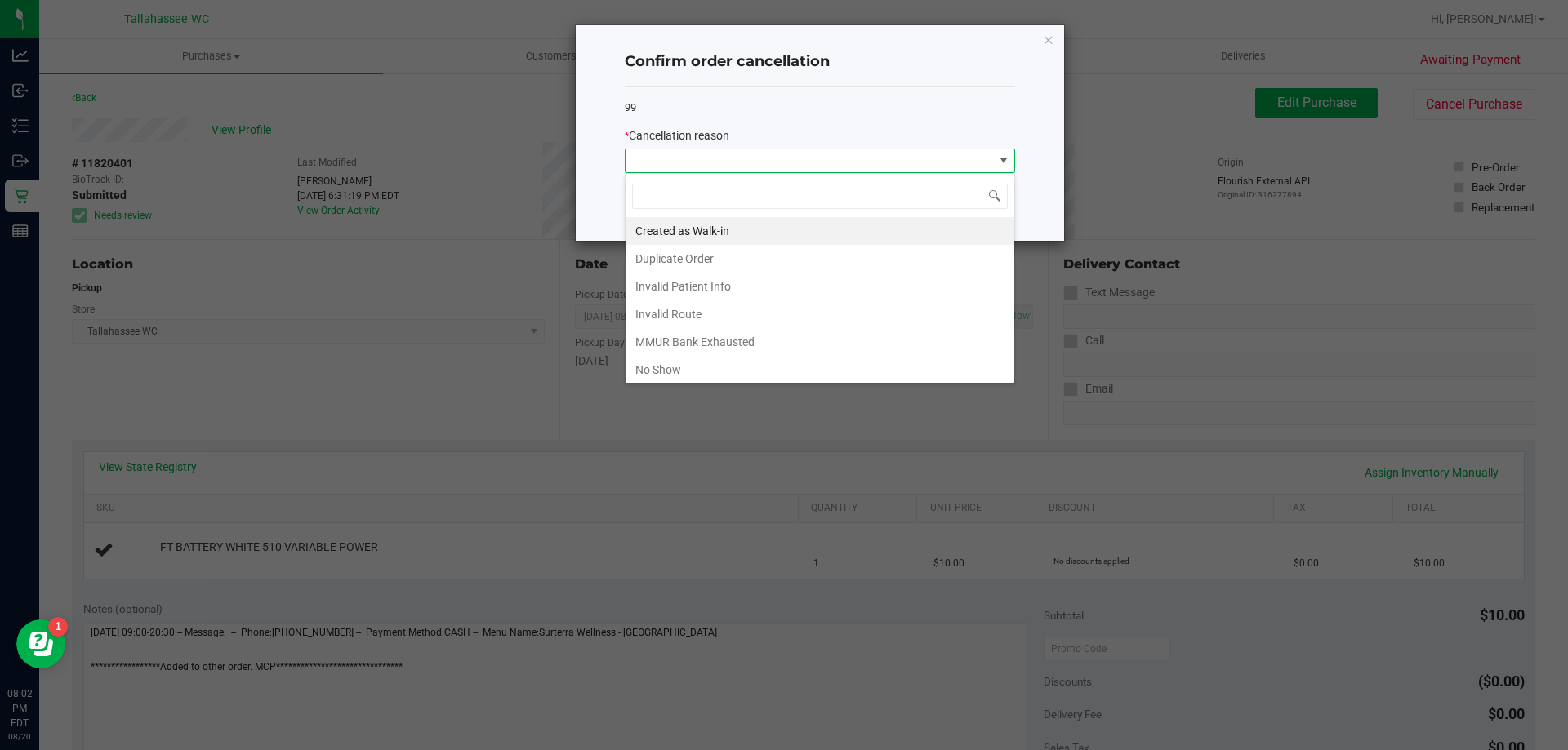
scroll to position [24, 390]
click at [913, 246] on li "Duplicate Order" at bounding box center [820, 258] width 388 height 27
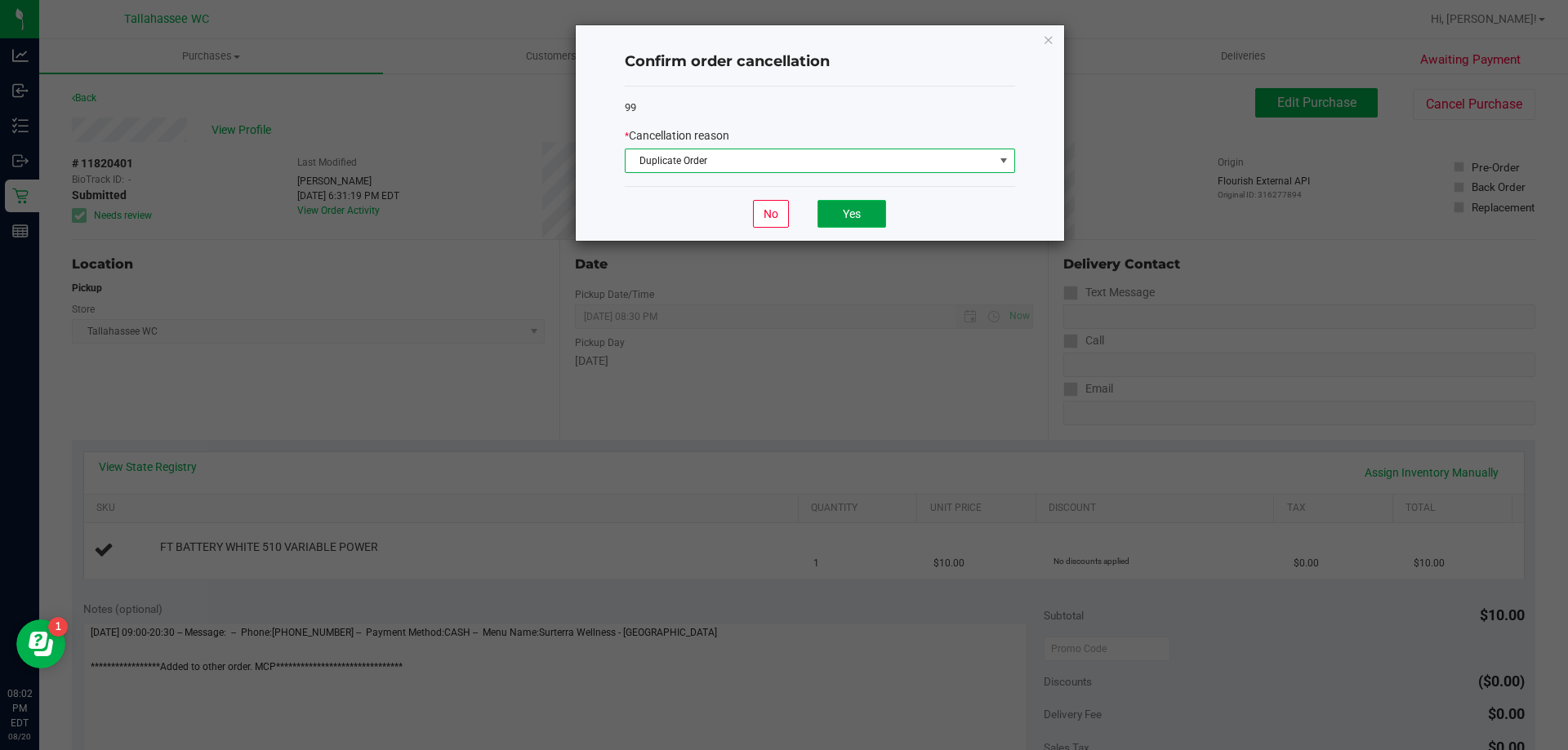
click at [855, 212] on button "Yes" at bounding box center [852, 214] width 68 height 27
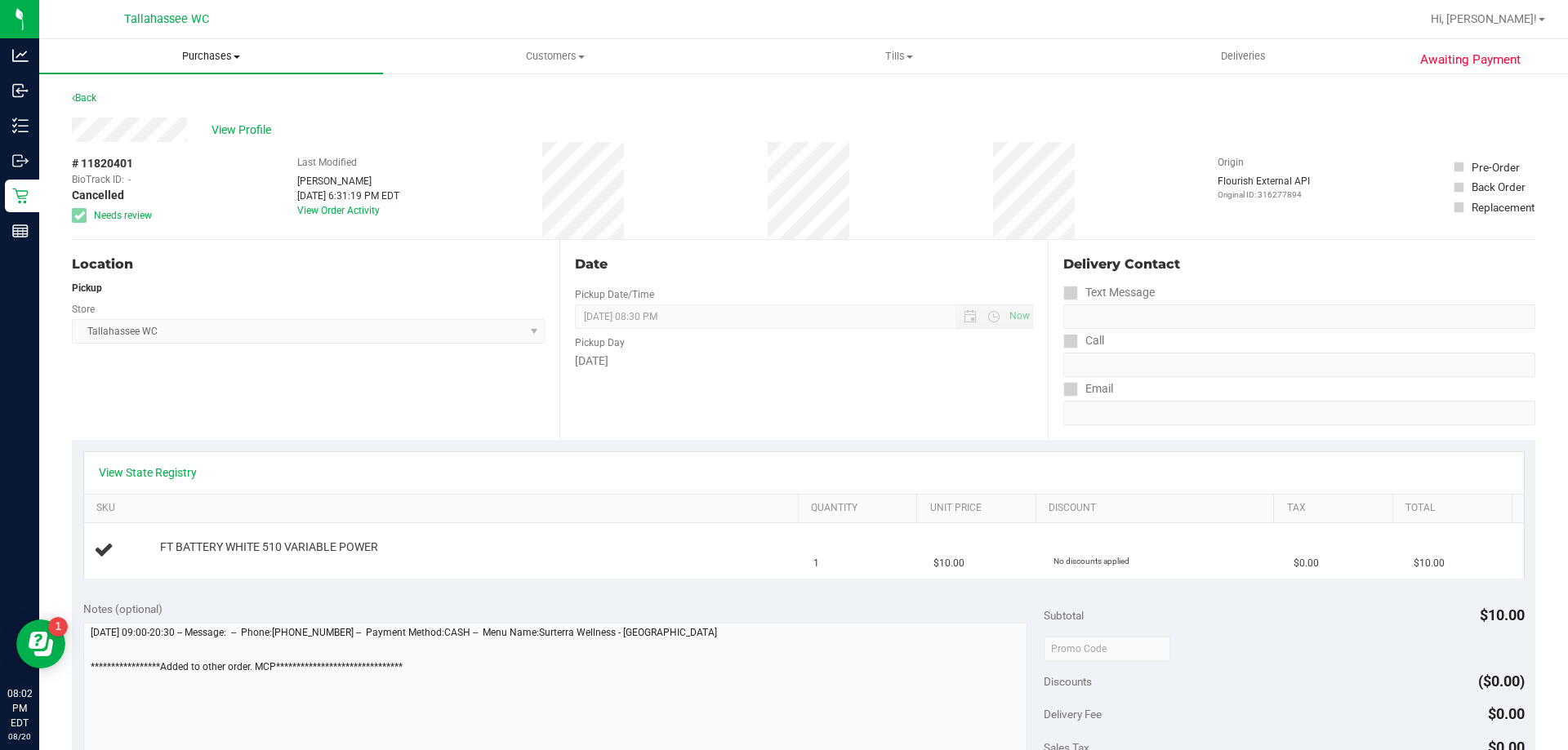
click at [228, 52] on span "Purchases" at bounding box center [211, 56] width 343 height 15
click at [233, 100] on li "Summary of purchases" at bounding box center [211, 99] width 343 height 20
